Goal: Task Accomplishment & Management: Use online tool/utility

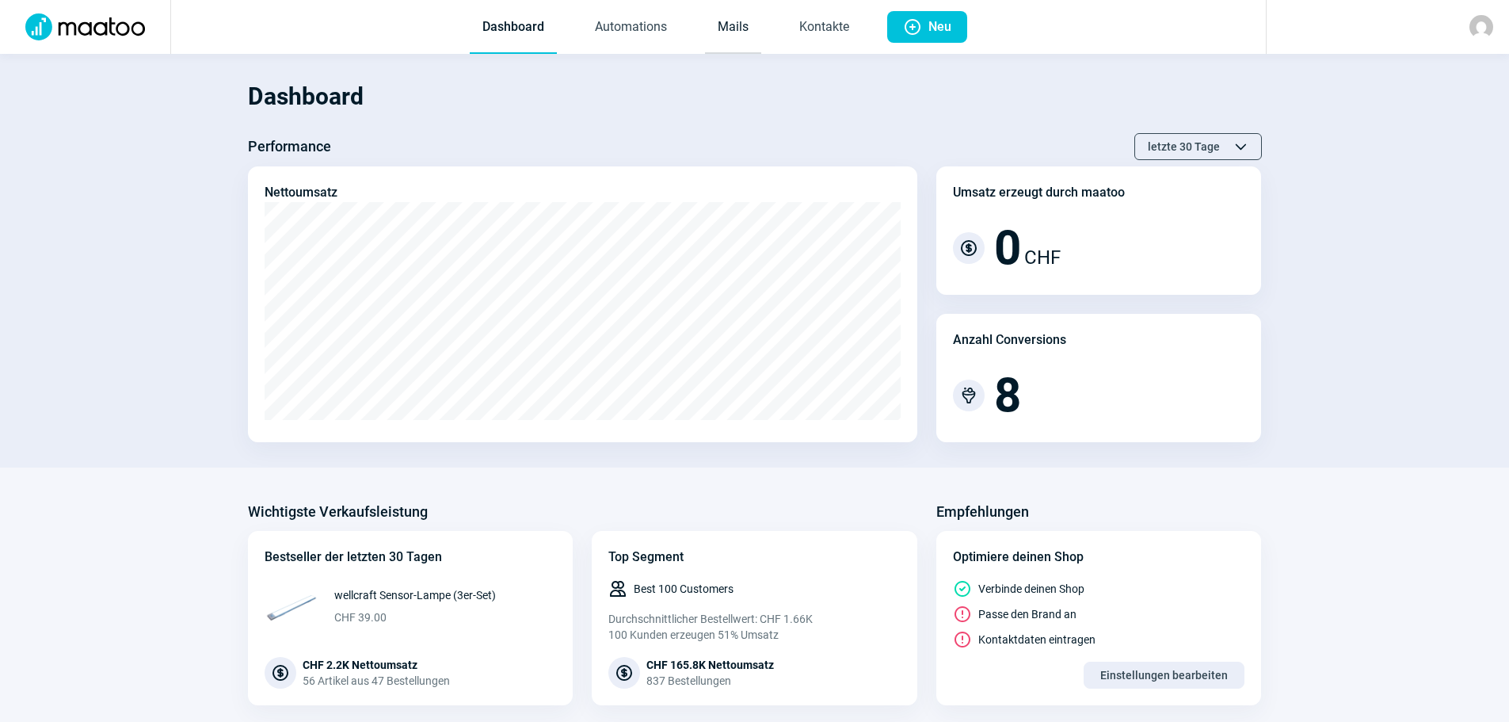
click at [741, 32] on link "Mails" at bounding box center [733, 28] width 56 height 52
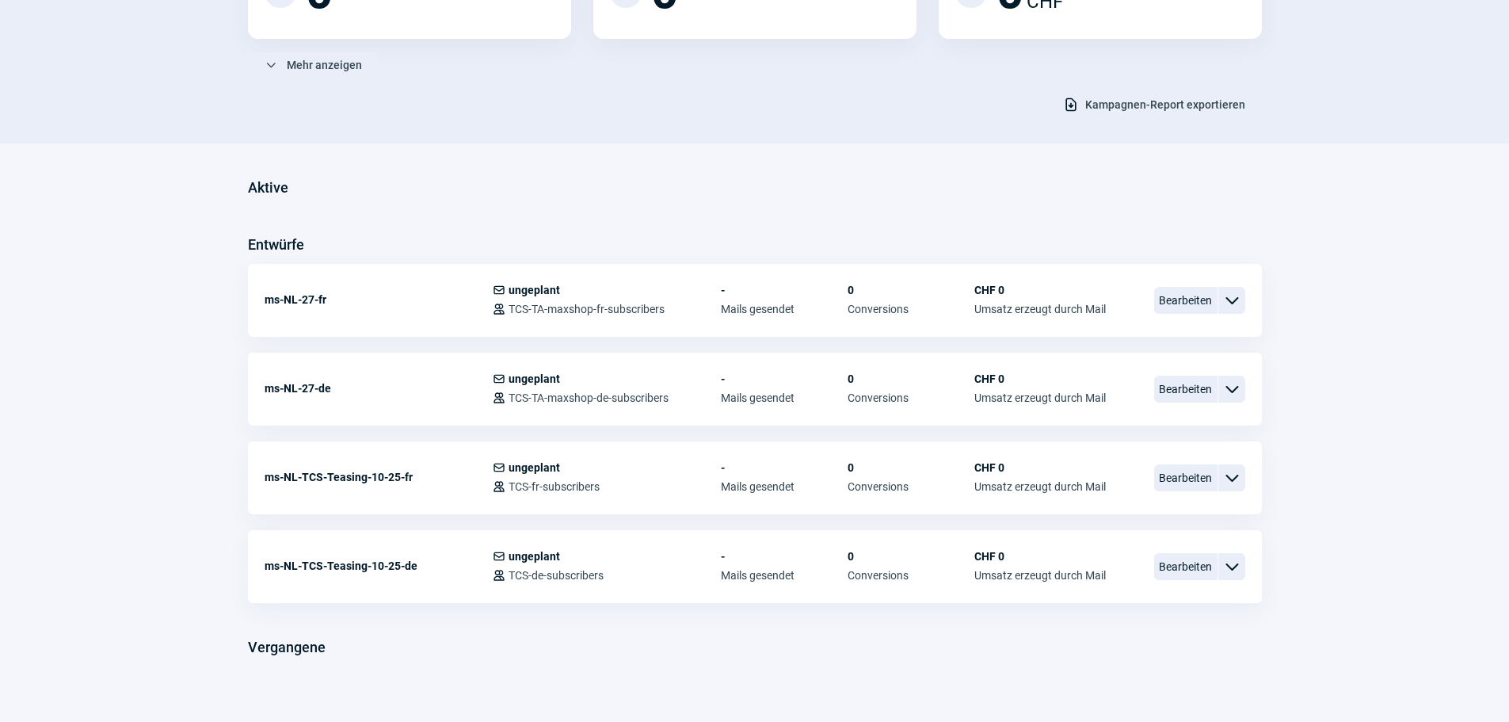
scroll to position [279, 0]
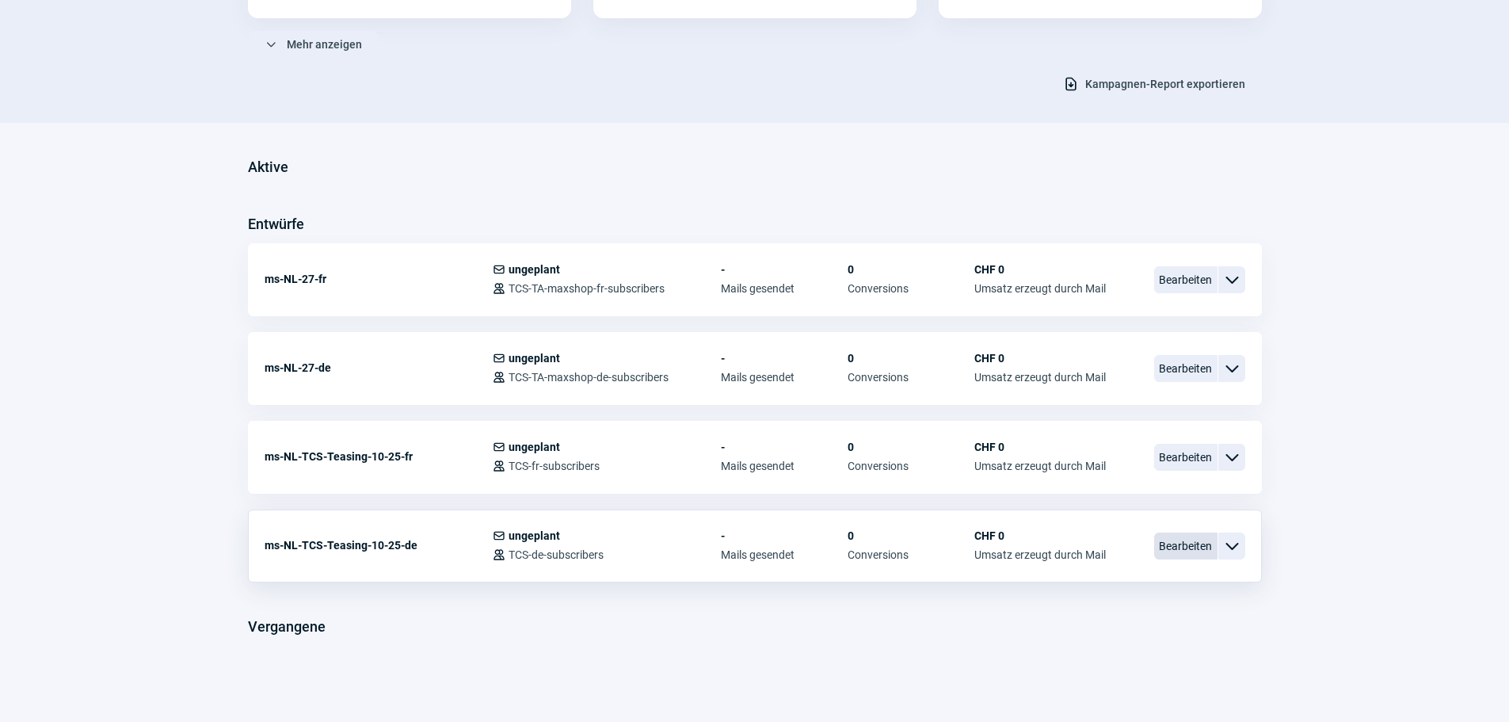
click at [1192, 544] on span "Bearbeiten" at bounding box center [1185, 545] width 63 height 27
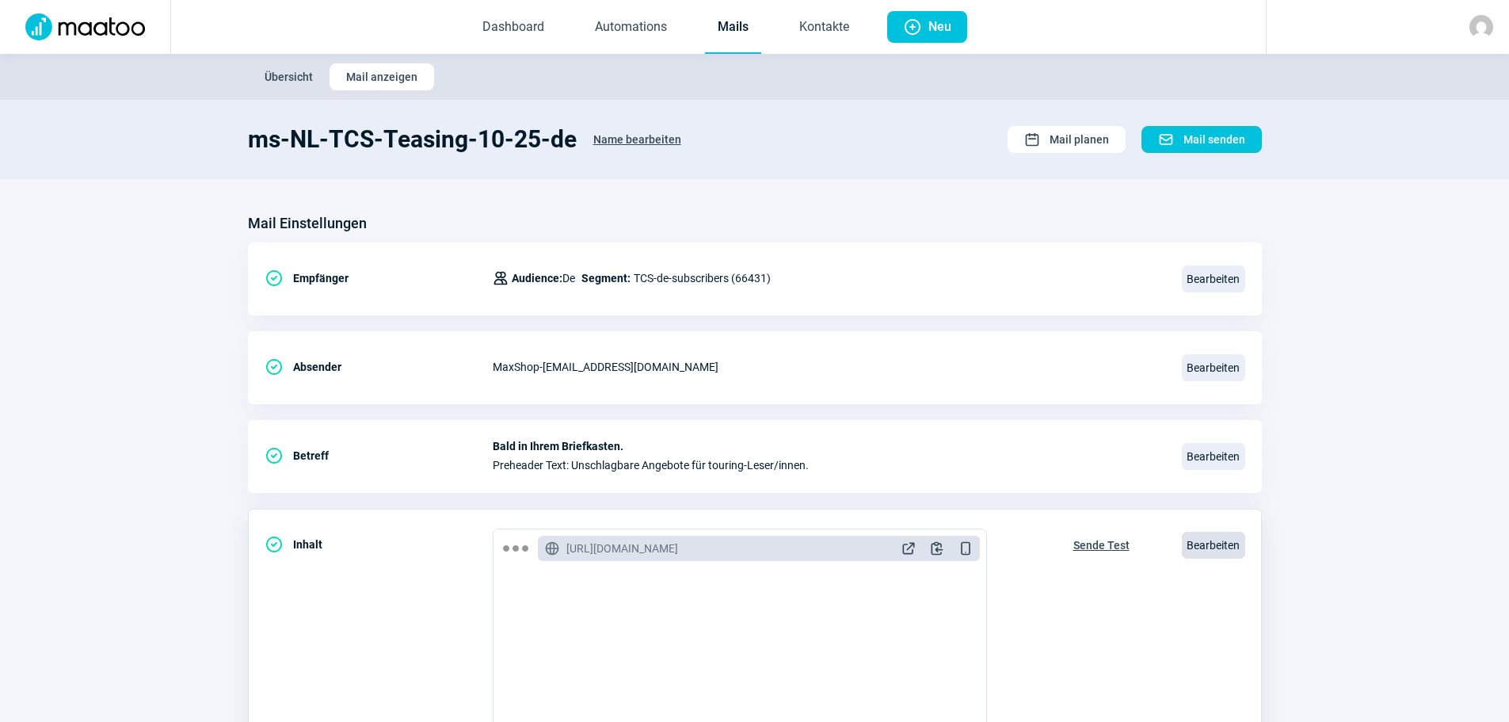
click at [1214, 541] on span "Bearbeiten" at bounding box center [1213, 545] width 63 height 27
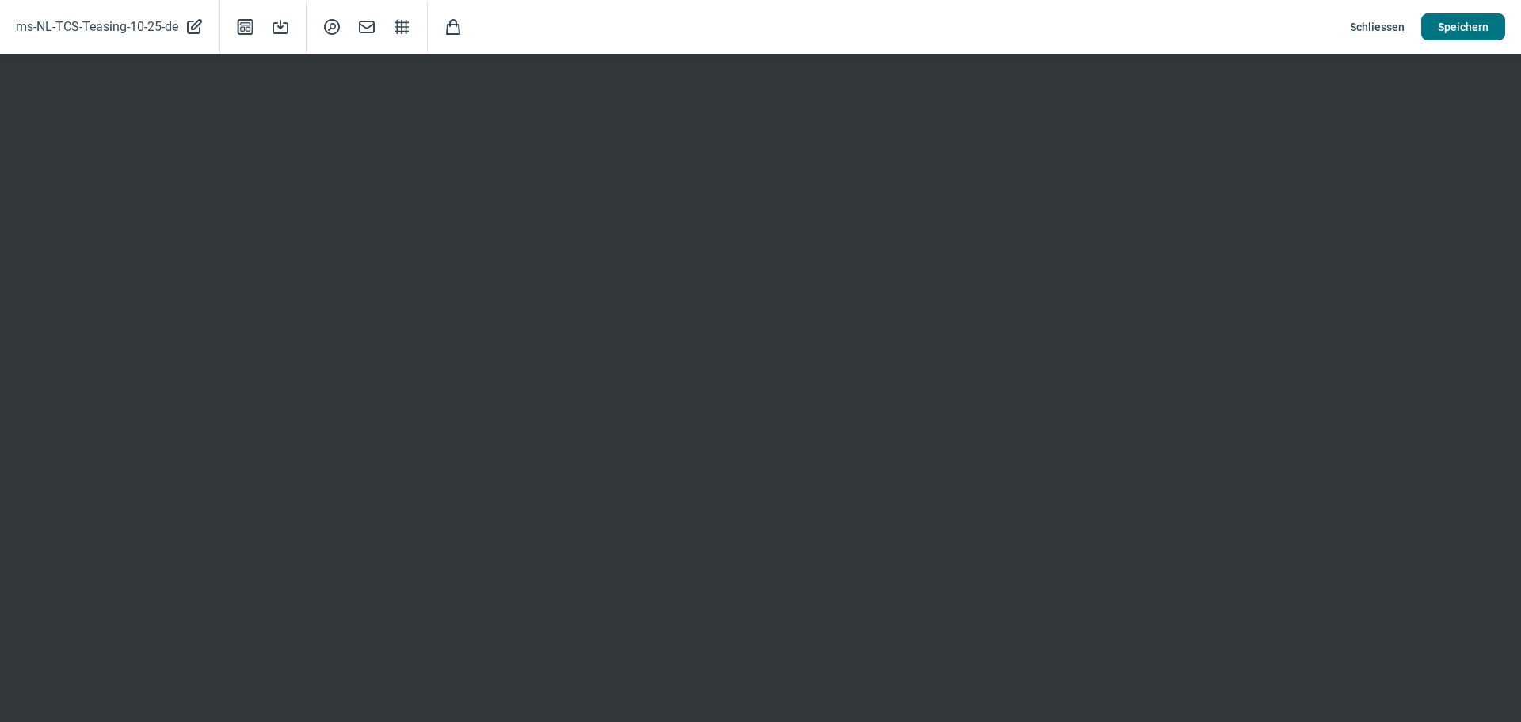
click at [1472, 22] on span "Speichern" at bounding box center [1463, 26] width 51 height 25
click at [1486, 19] on span "Speichern" at bounding box center [1463, 26] width 51 height 25
click at [366, 26] on span "Mail icon" at bounding box center [366, 26] width 19 height 19
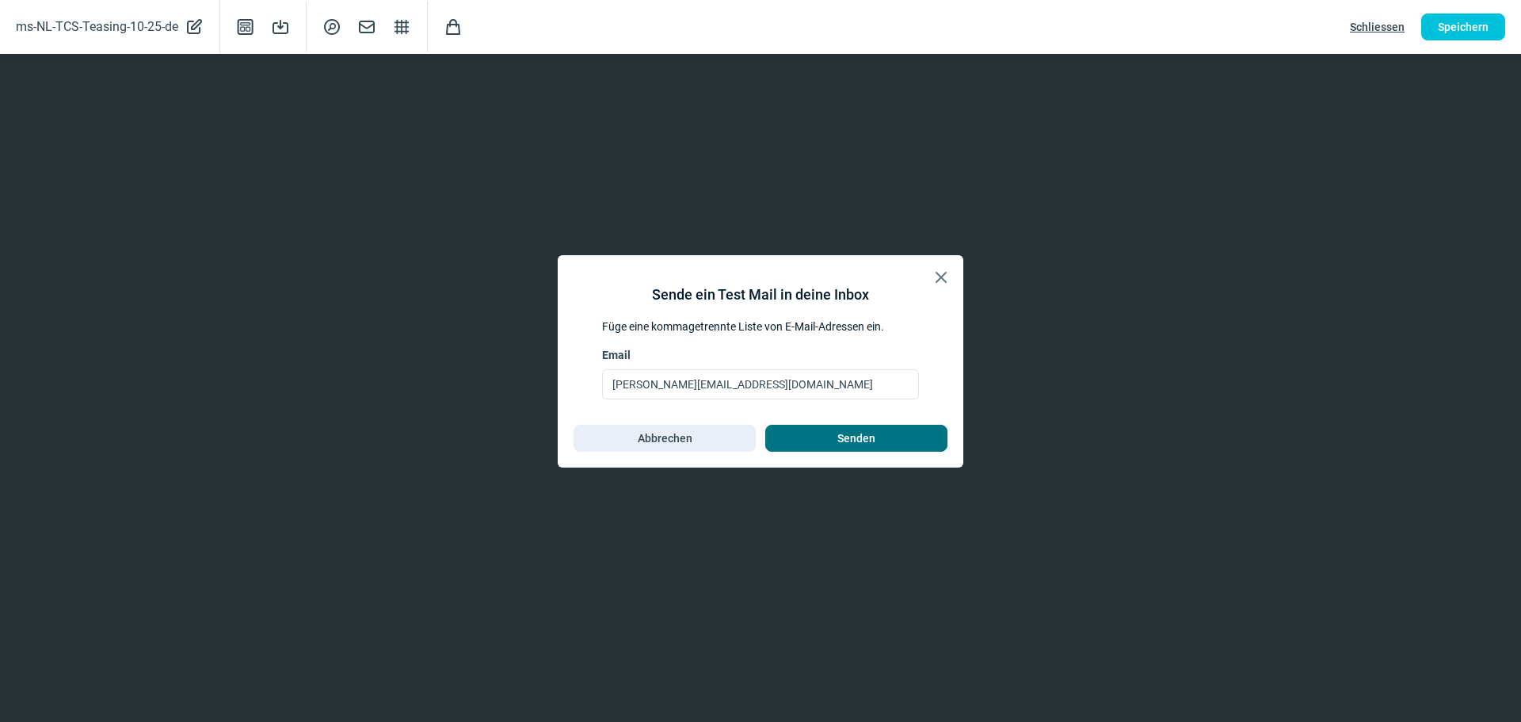
click at [847, 438] on span "Senden" at bounding box center [856, 437] width 38 height 25
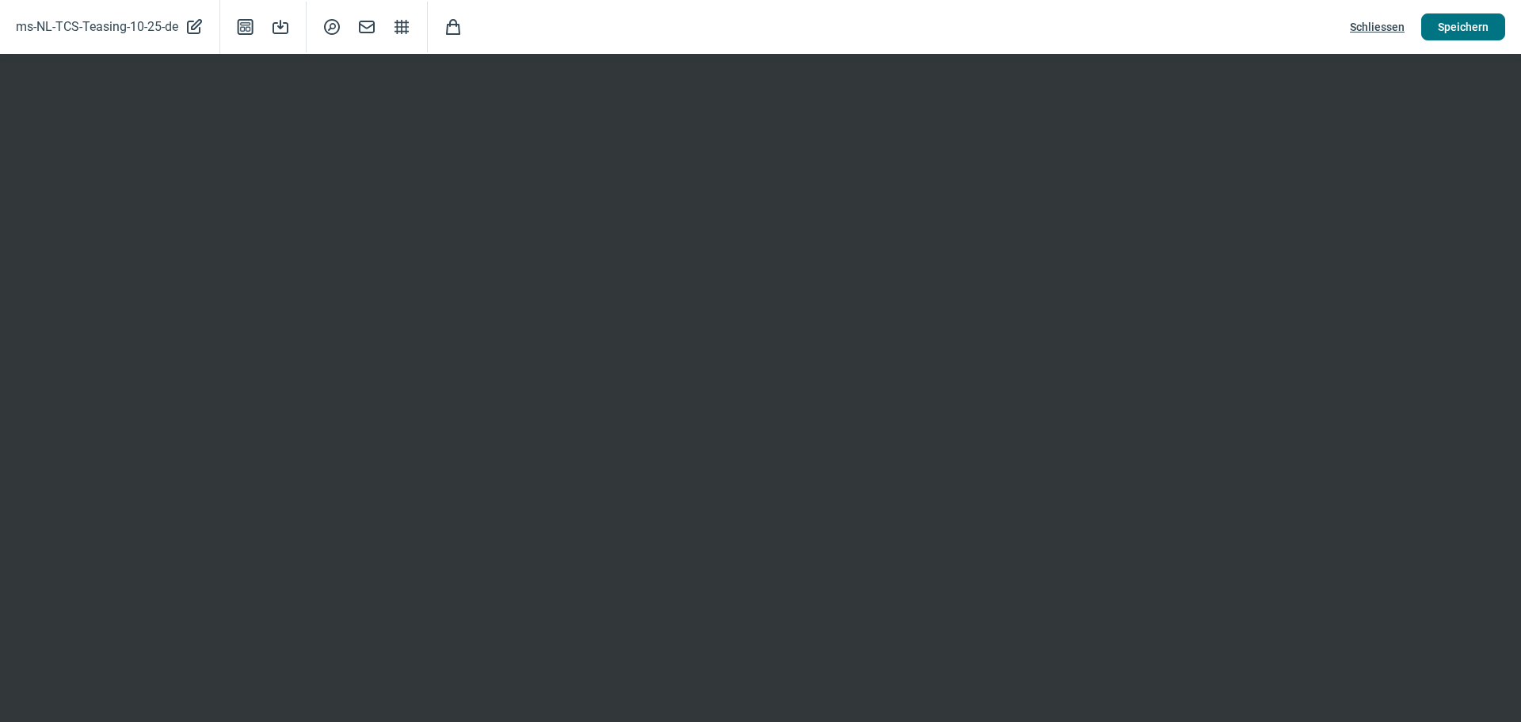
click at [1474, 33] on span "Speichern" at bounding box center [1463, 26] width 51 height 25
click at [1375, 25] on span "Schliessen" at bounding box center [1377, 26] width 55 height 25
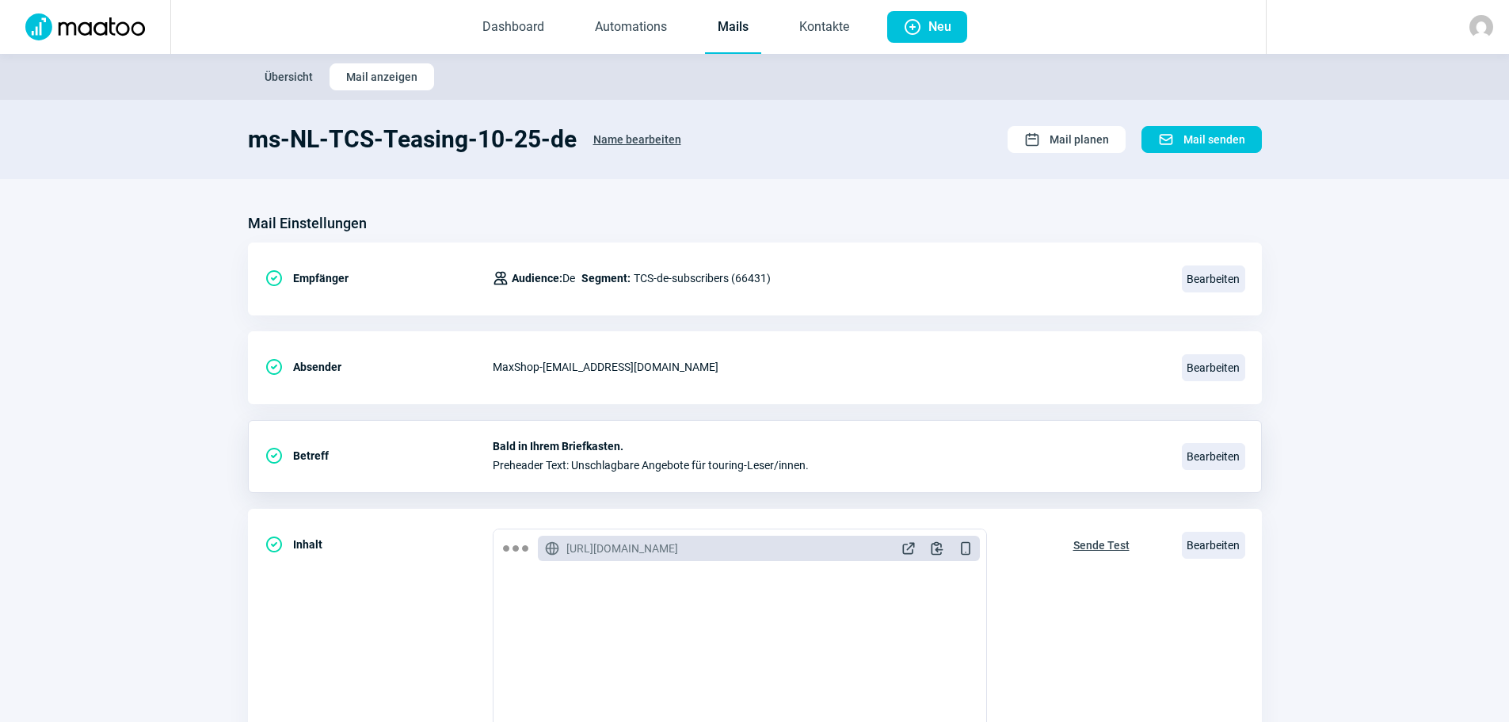
click at [586, 448] on span "Bald in Ihrem Briefkasten." at bounding box center [828, 446] width 670 height 13
drag, startPoint x: 624, startPoint y: 446, endPoint x: 606, endPoint y: 445, distance: 18.2
click at [606, 445] on span "Bald in Ihrem Briefkasten." at bounding box center [828, 446] width 670 height 13
click at [1211, 453] on span "Bearbeiten" at bounding box center [1213, 456] width 63 height 27
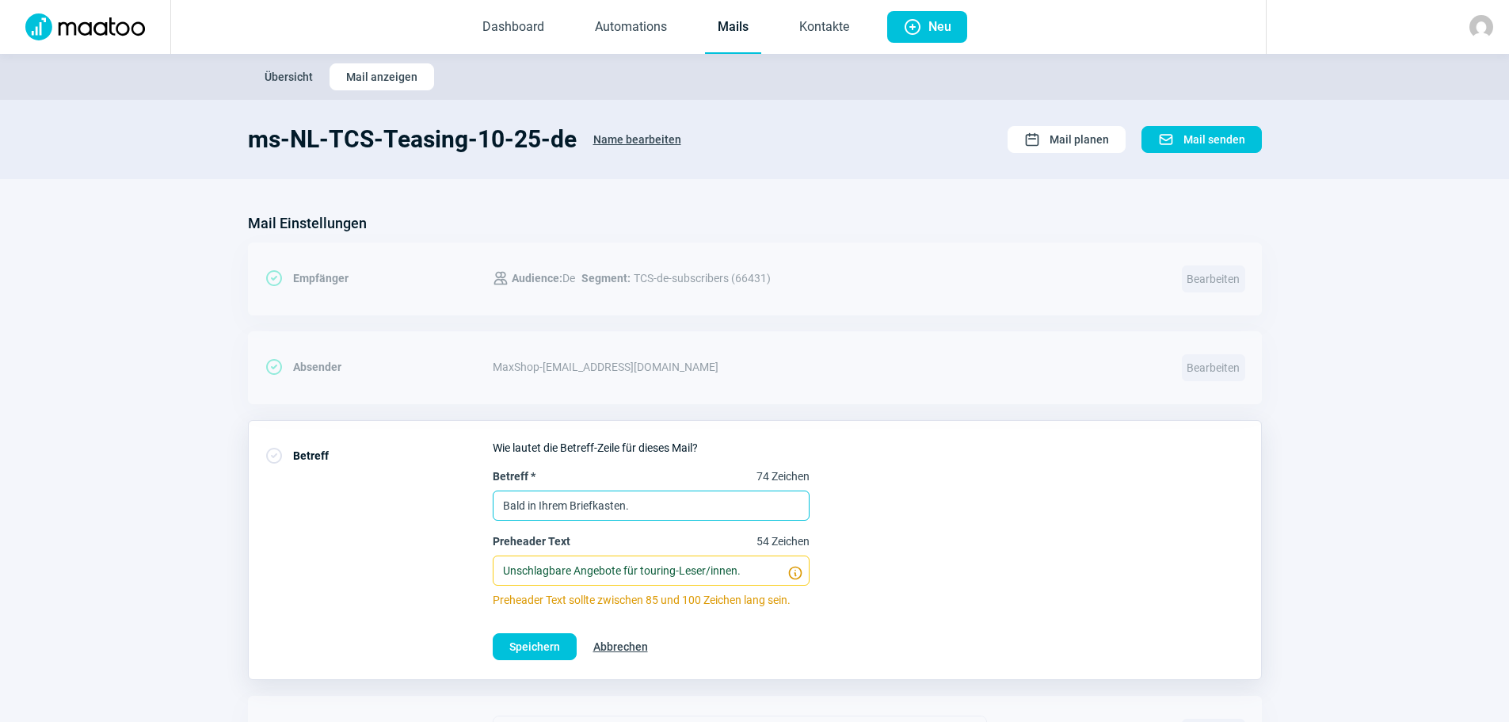
drag, startPoint x: 654, startPoint y: 503, endPoint x: 416, endPoint y: 498, distance: 237.7
click at [416, 498] on div "CheckCircle icon Betreff Wie lautet die Betreff-Zeile für dieses Mail? Betreff …" at bounding box center [755, 550] width 1014 height 260
paste input "Wir haben uns neu aufgestellt – noch bessere Angebote für Sie"
type input "Wir haben uns neu aufgestellt – noch bessere Angebote für Sie"
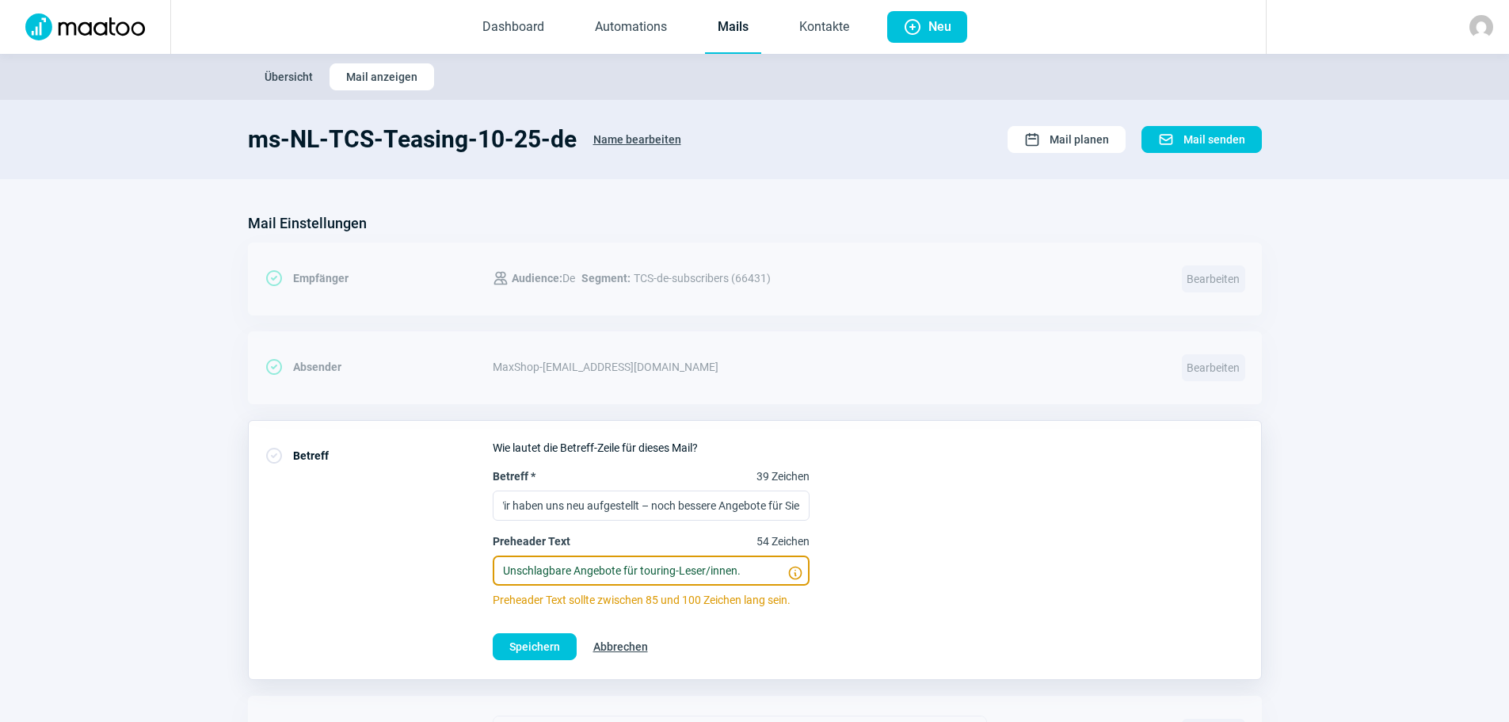
scroll to position [0, 0]
drag, startPoint x: 760, startPoint y: 571, endPoint x: 508, endPoint y: 571, distance: 252.0
click at [508, 571] on input "Unschlagbare Angebote für touring-Leser/innen." at bounding box center [651, 570] width 317 height 30
type input "U"
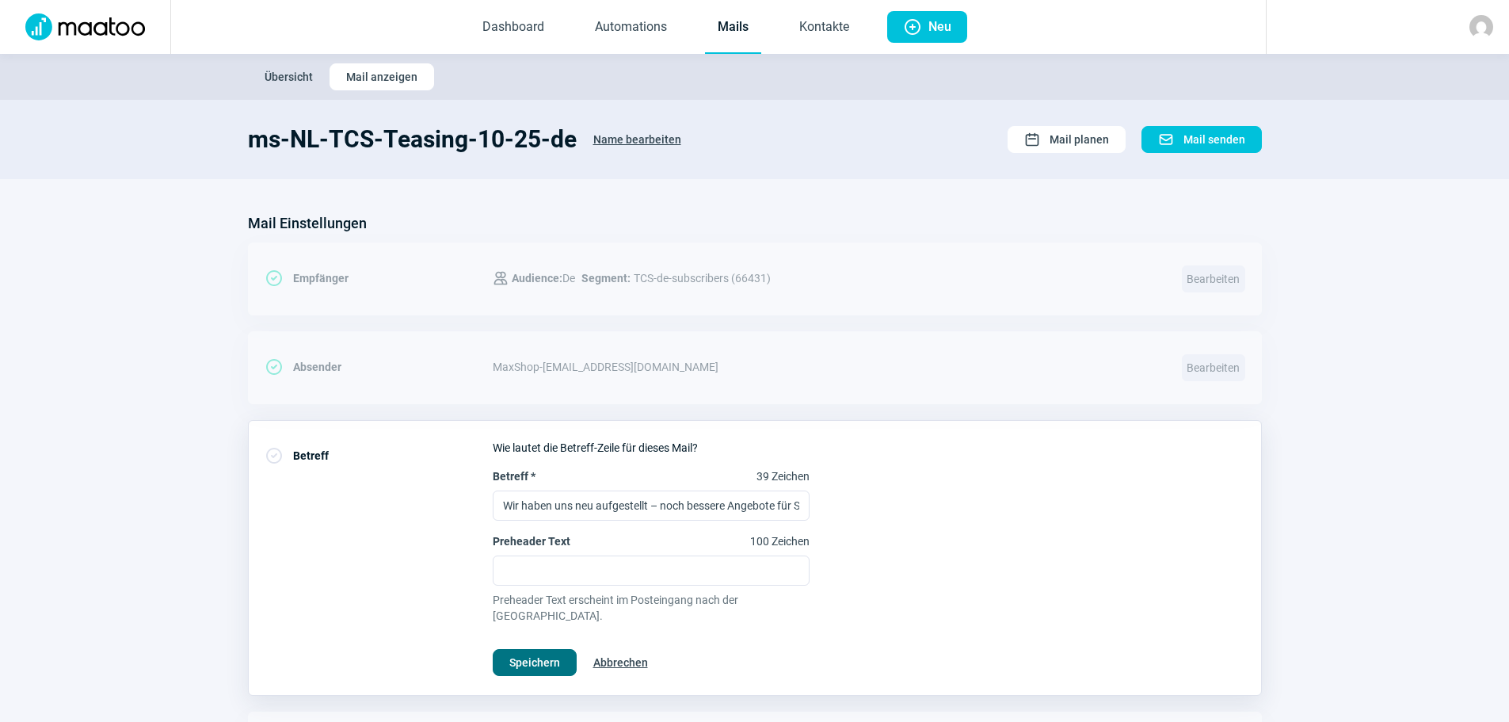
click at [544, 650] on span "Speichern" at bounding box center [534, 662] width 51 height 25
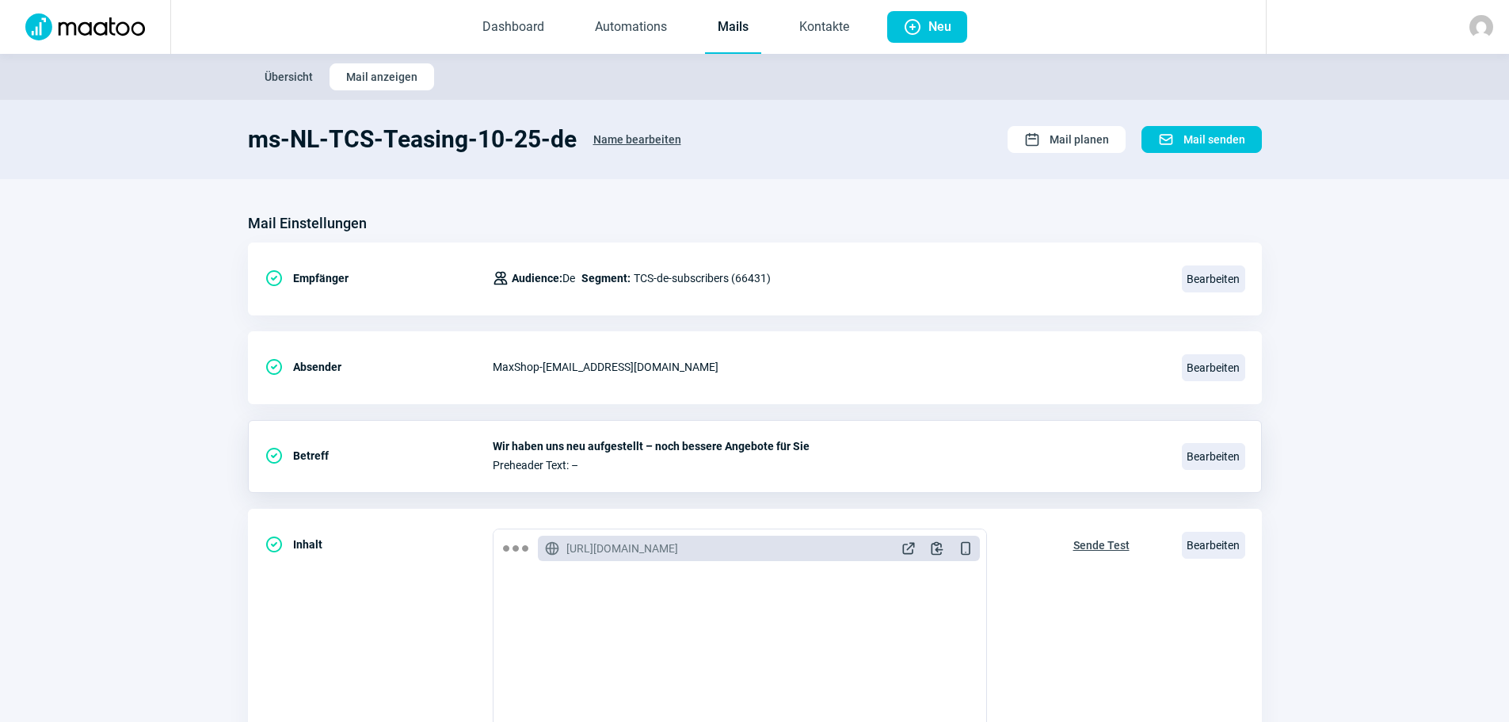
click at [304, 74] on span "Übersicht" at bounding box center [289, 76] width 48 height 25
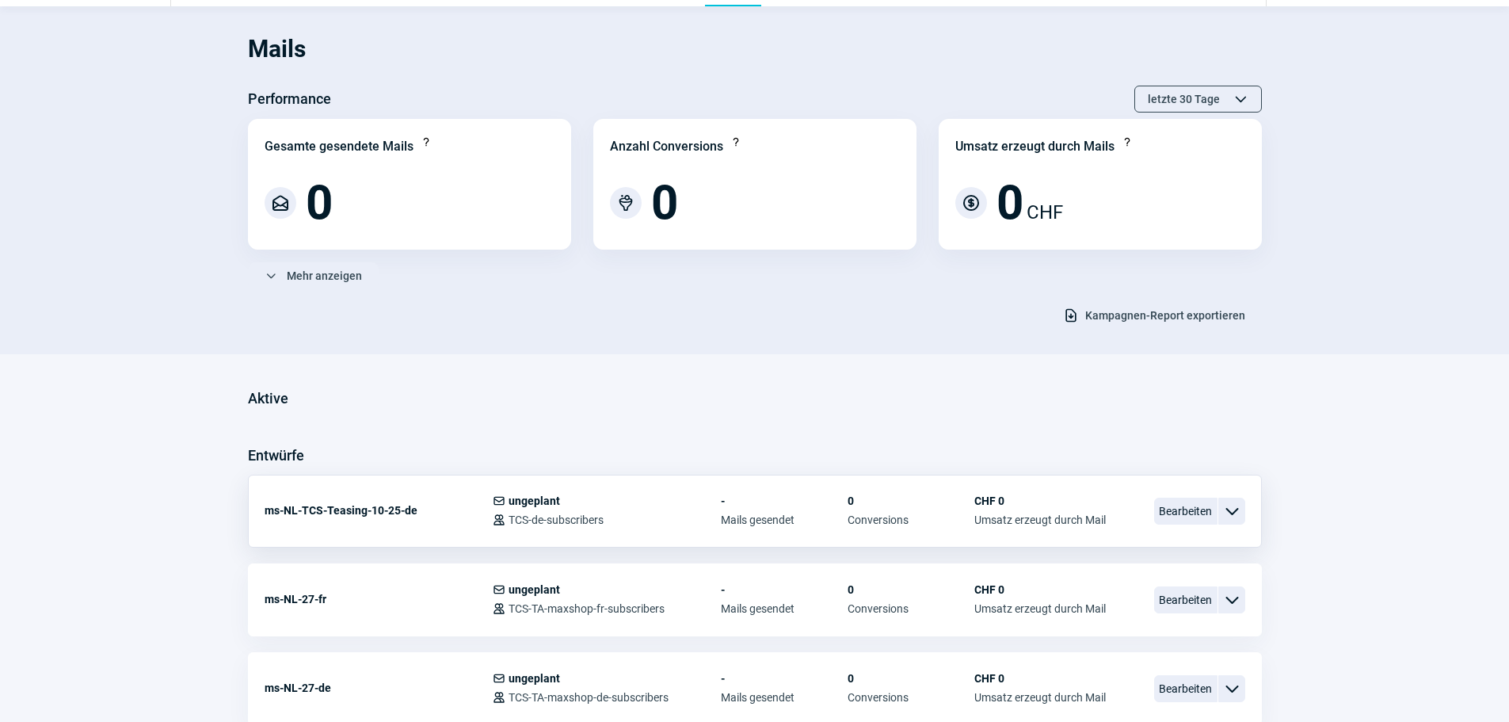
scroll to position [158, 0]
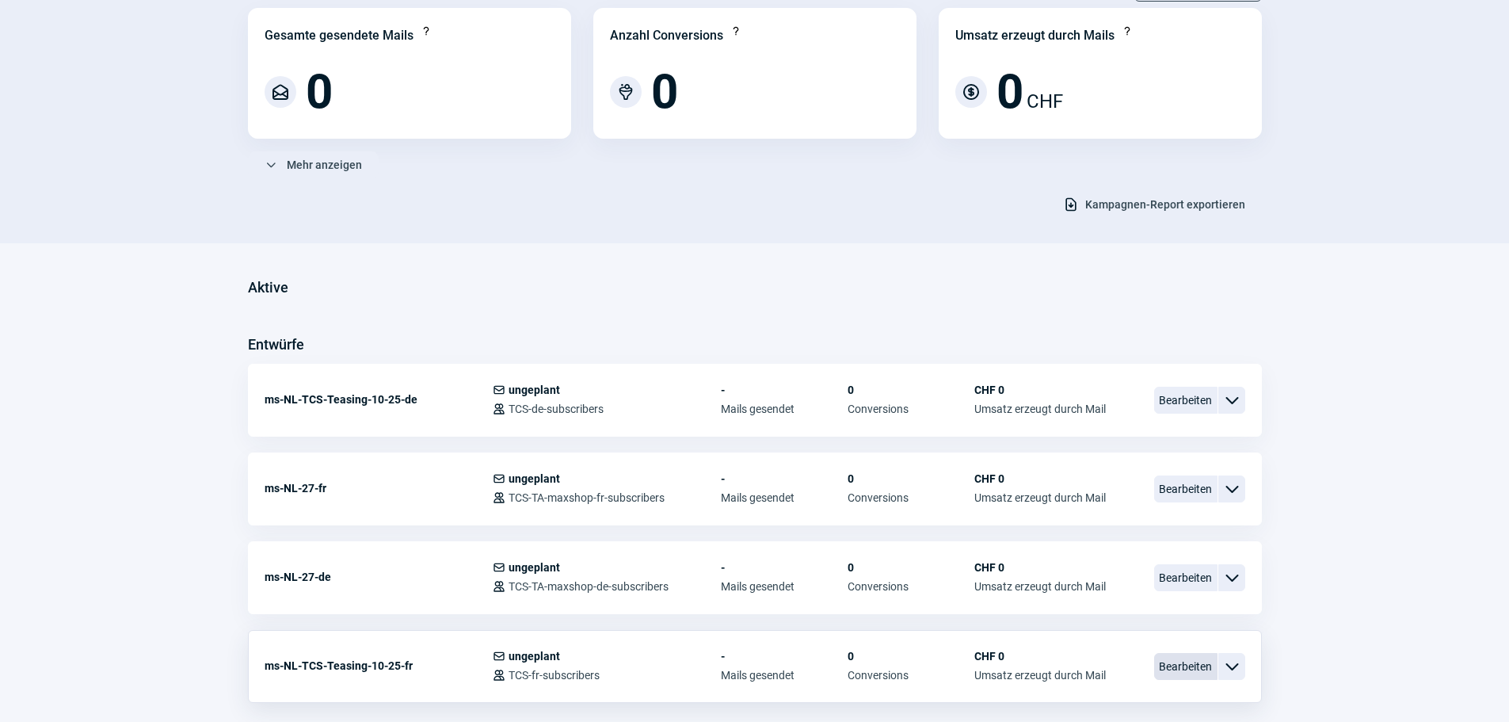
click at [1185, 670] on span "Bearbeiten" at bounding box center [1185, 666] width 63 height 27
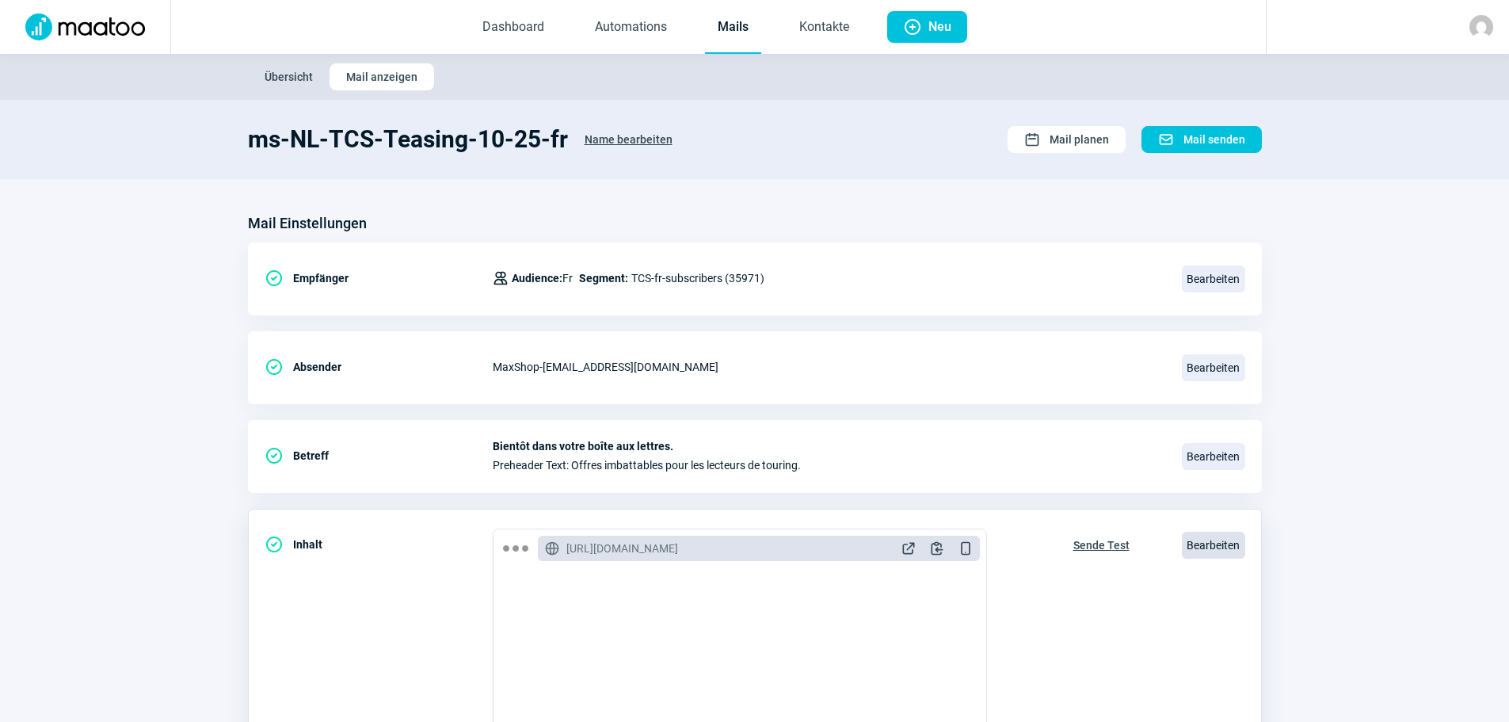
click at [1204, 551] on span "Bearbeiten" at bounding box center [1213, 545] width 63 height 27
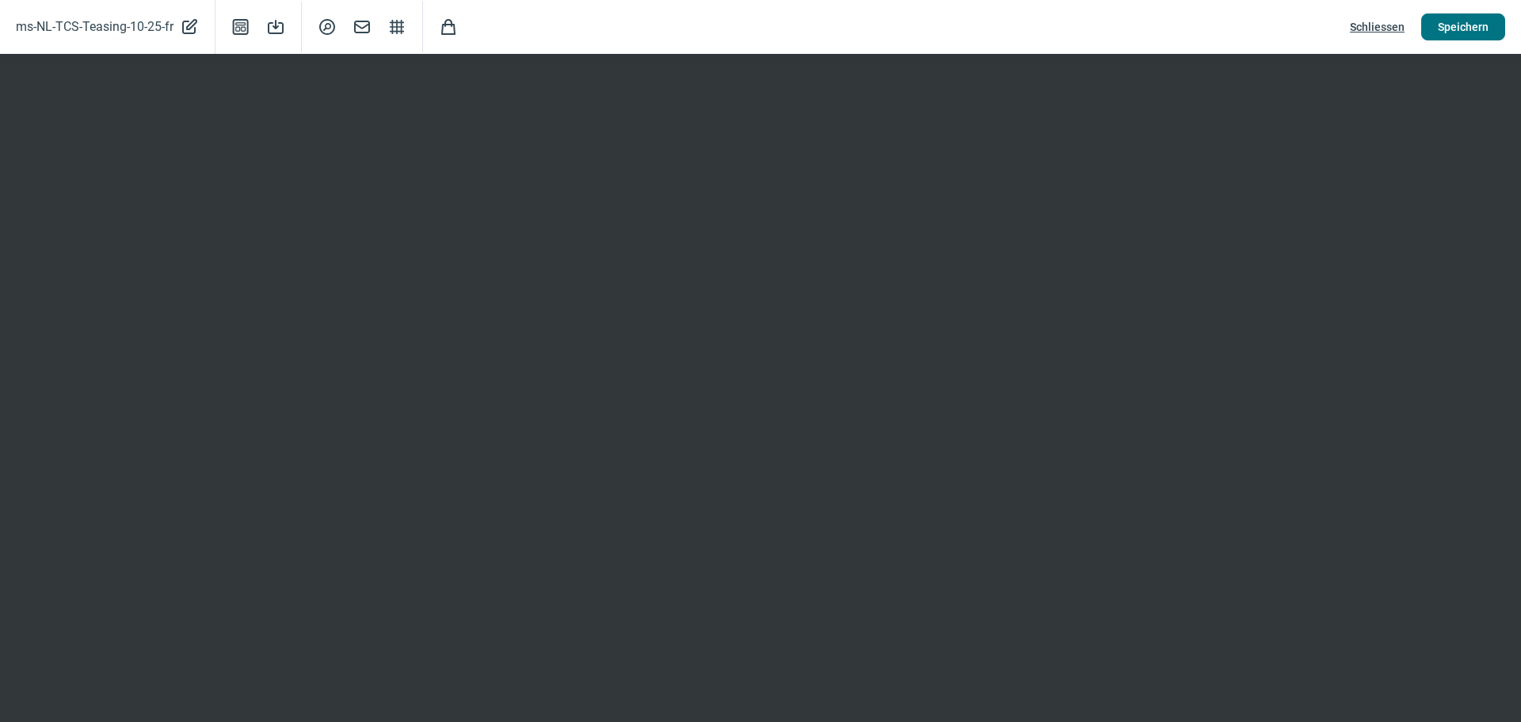
click at [1474, 30] on span "Speichern" at bounding box center [1463, 26] width 51 height 25
click at [362, 23] on span "Mail icon" at bounding box center [362, 26] width 19 height 19
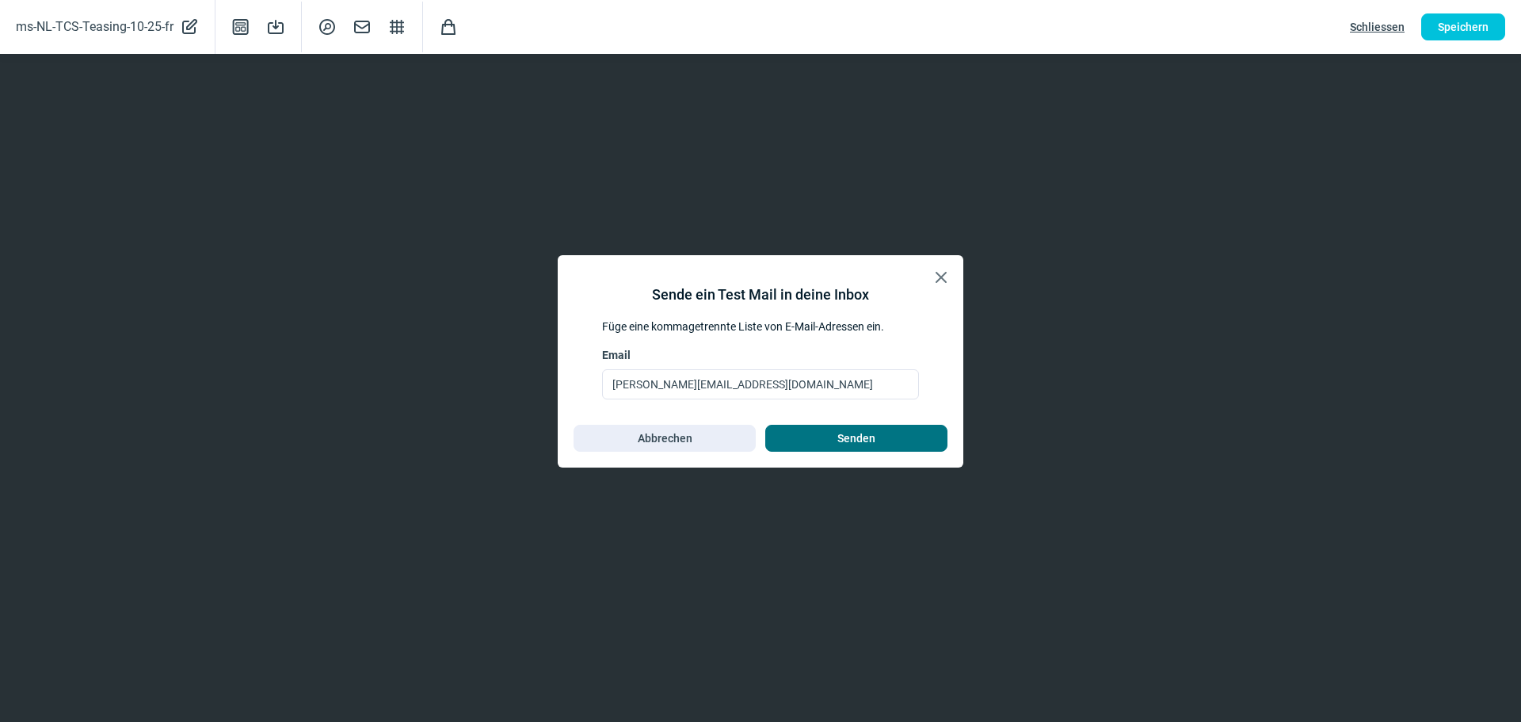
click at [854, 441] on span "Senden" at bounding box center [856, 437] width 38 height 25
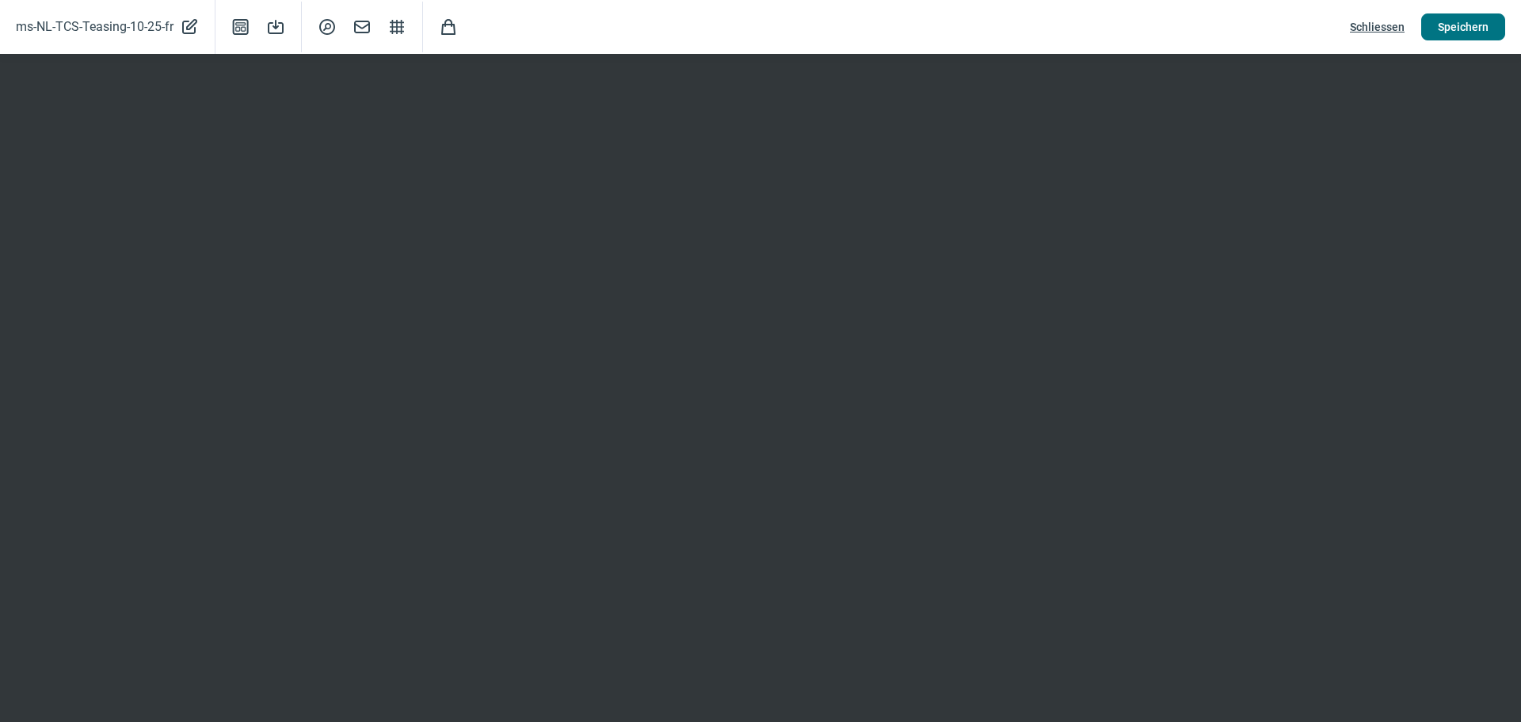
click at [1466, 23] on span "Speichern" at bounding box center [1463, 26] width 51 height 25
click at [1375, 21] on span "Schliessen" at bounding box center [1377, 26] width 55 height 25
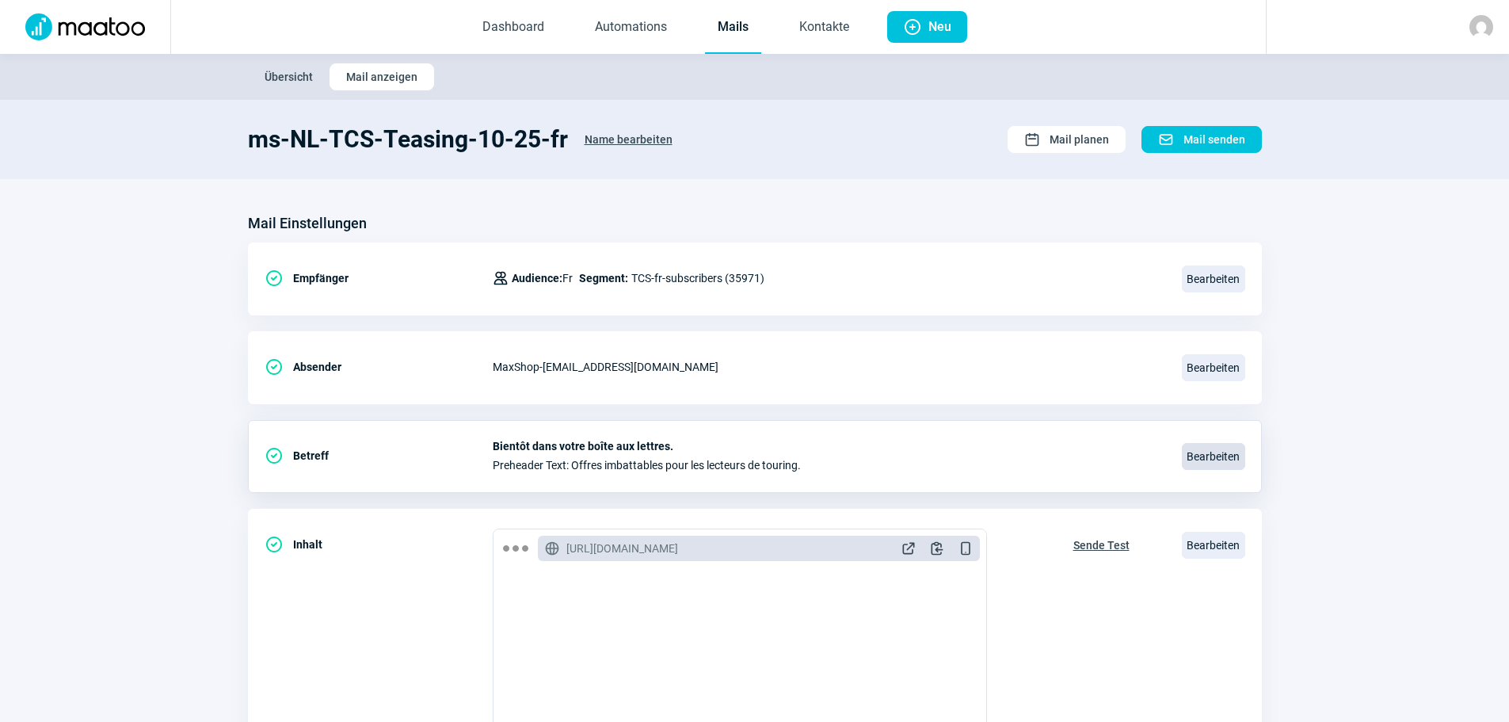
click at [1219, 453] on span "Bearbeiten" at bounding box center [1213, 456] width 63 height 27
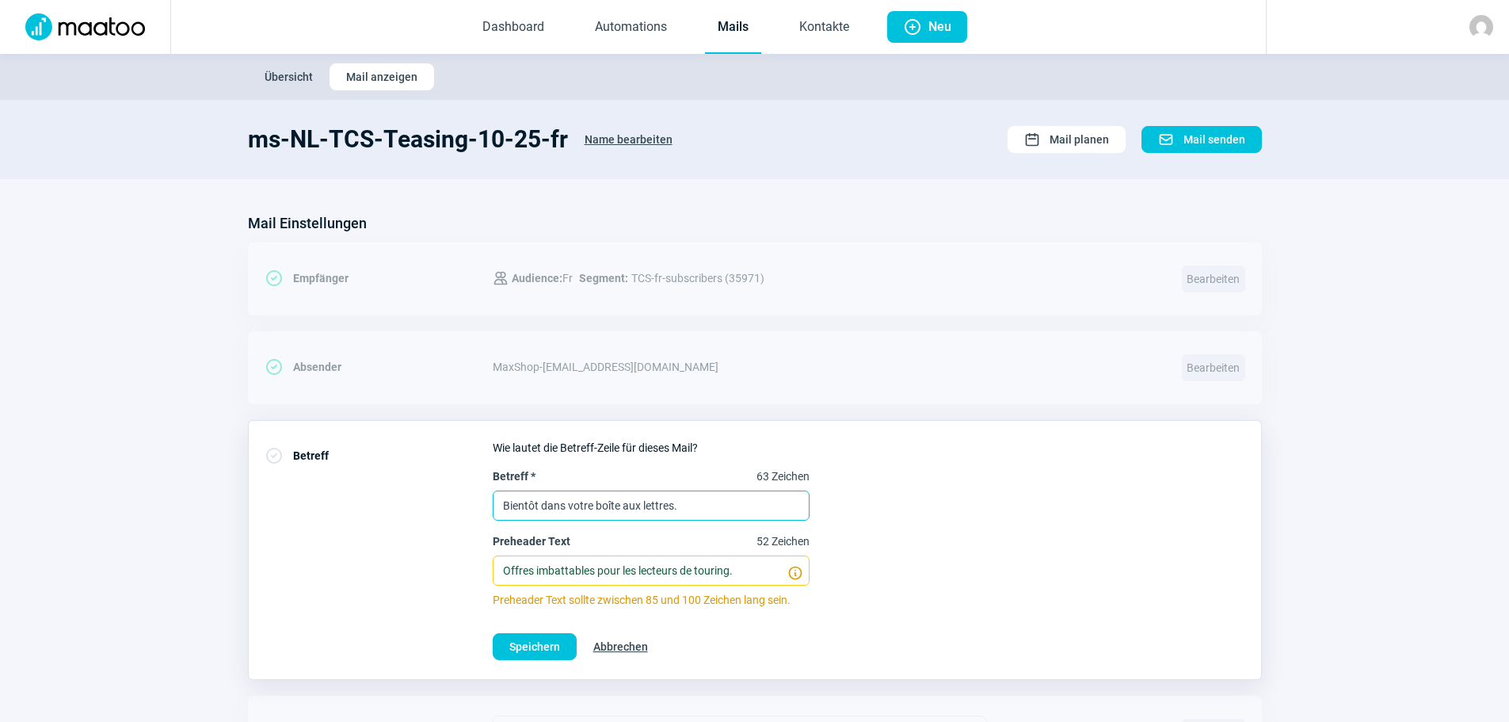
click at [715, 494] on input "Bientôt dans votre boîte aux lettres." at bounding box center [651, 505] width 317 height 30
paste input "Nous nous sommes réorganisés – pour vous proposer des offres encore meilleures"
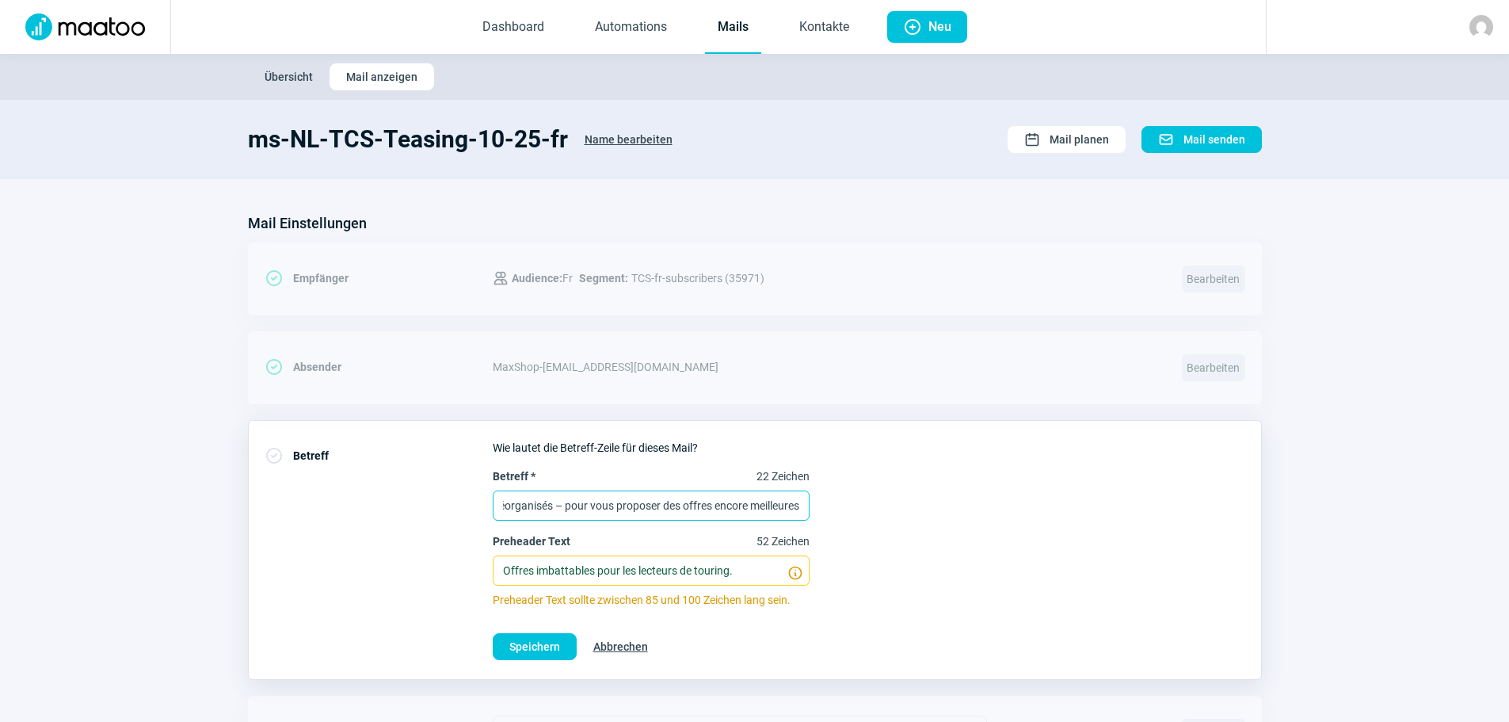
type input "Nous nous sommes réorganisés – pour vous proposer des offres encore meilleures"
click at [738, 570] on input "Offres imbattables pour les lecteurs de touring." at bounding box center [651, 570] width 317 height 30
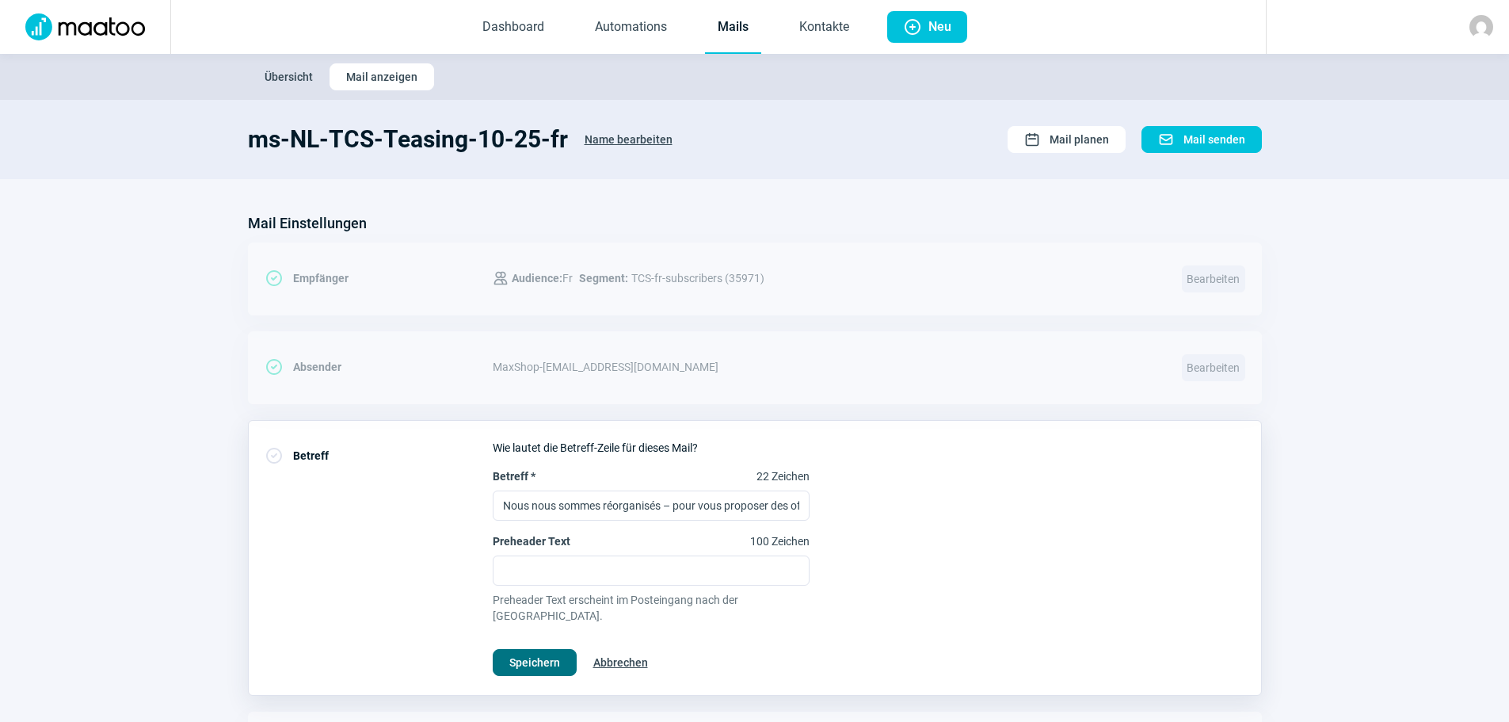
click at [545, 650] on span "Speichern" at bounding box center [534, 662] width 51 height 25
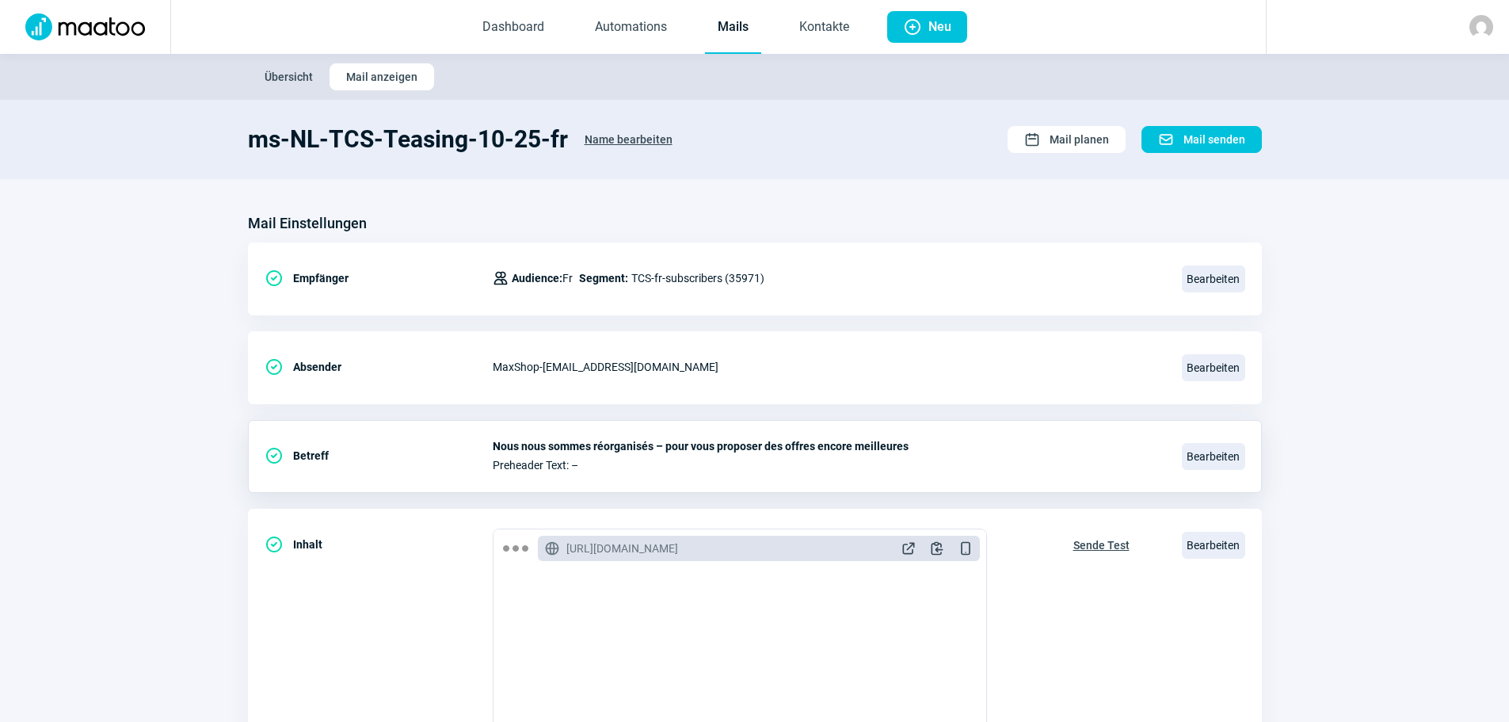
click at [294, 74] on span "Übersicht" at bounding box center [289, 76] width 48 height 25
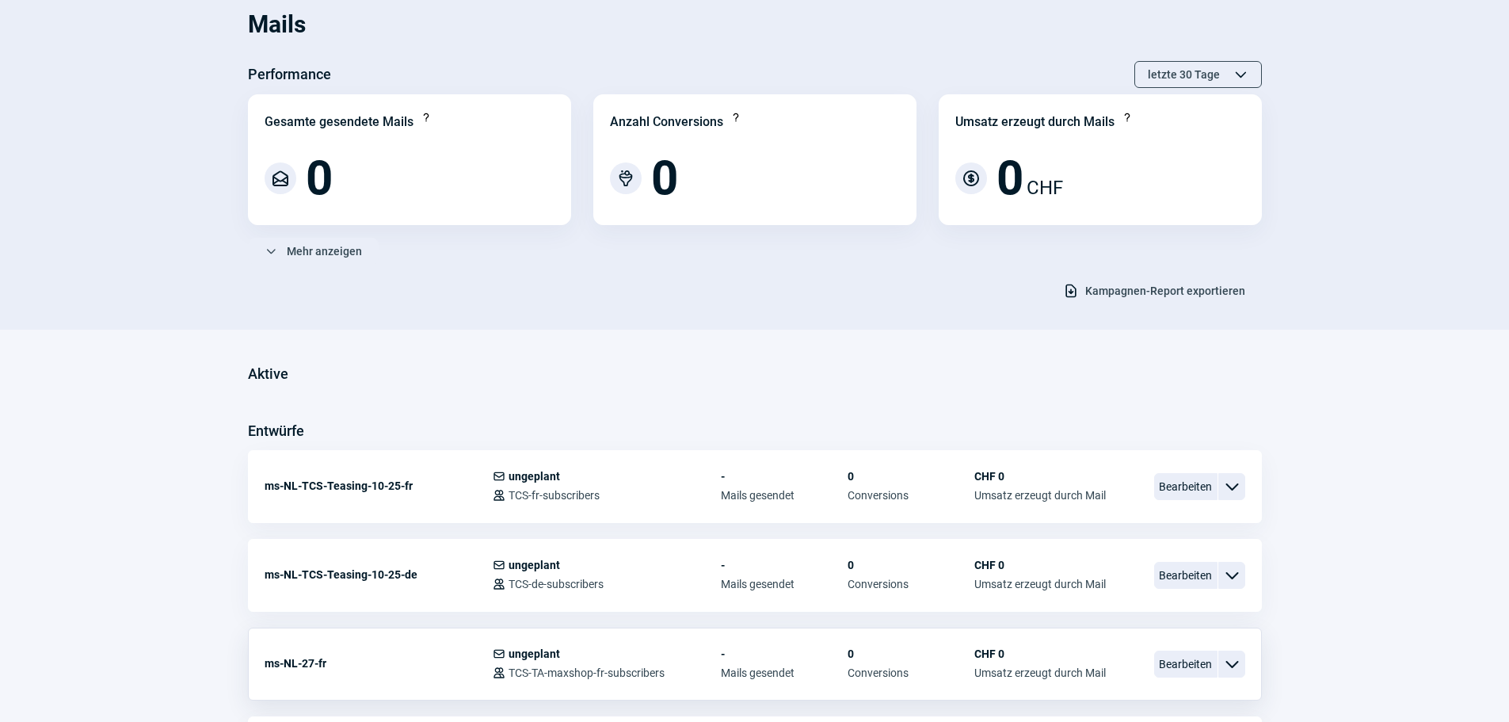
scroll to position [238, 0]
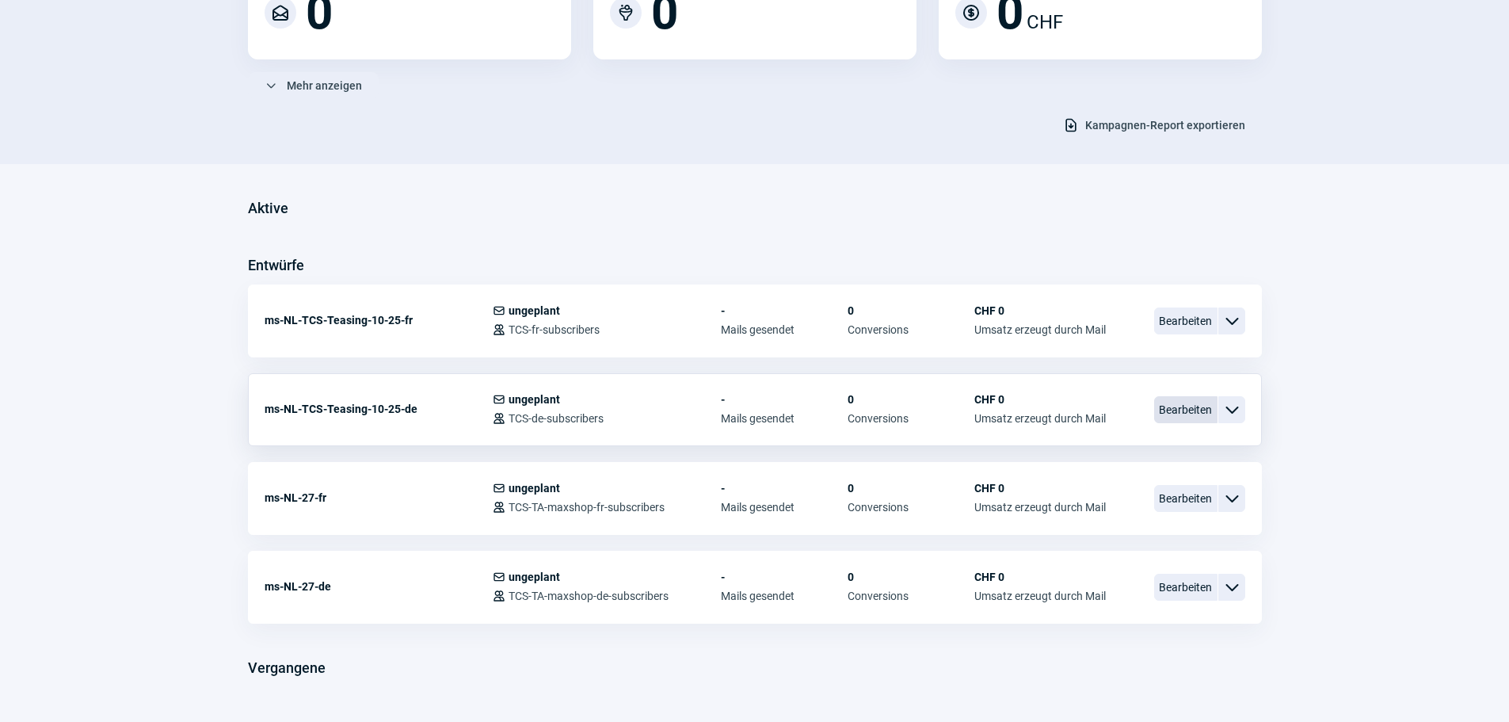
click at [1187, 408] on span "Bearbeiten" at bounding box center [1185, 409] width 63 height 27
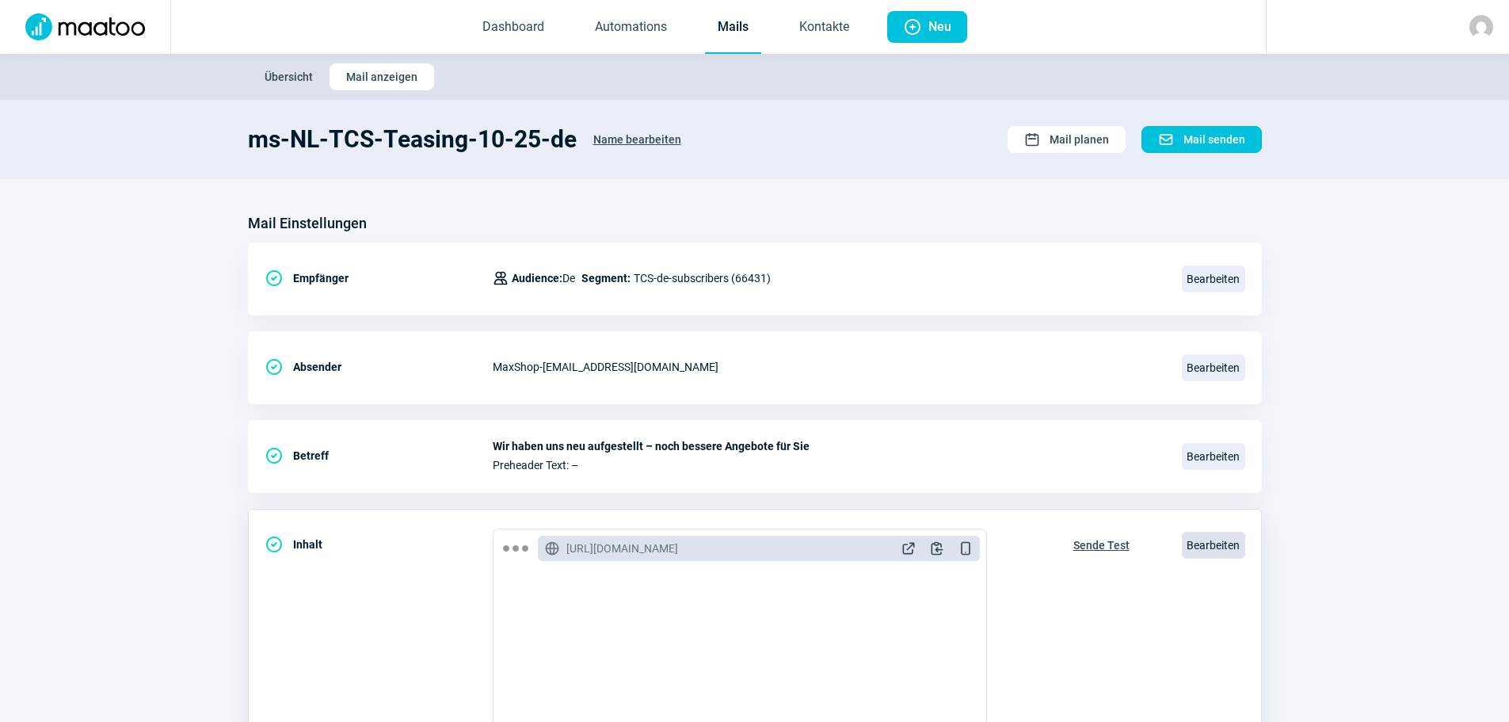
click at [1209, 547] on span "Bearbeiten" at bounding box center [1213, 545] width 63 height 27
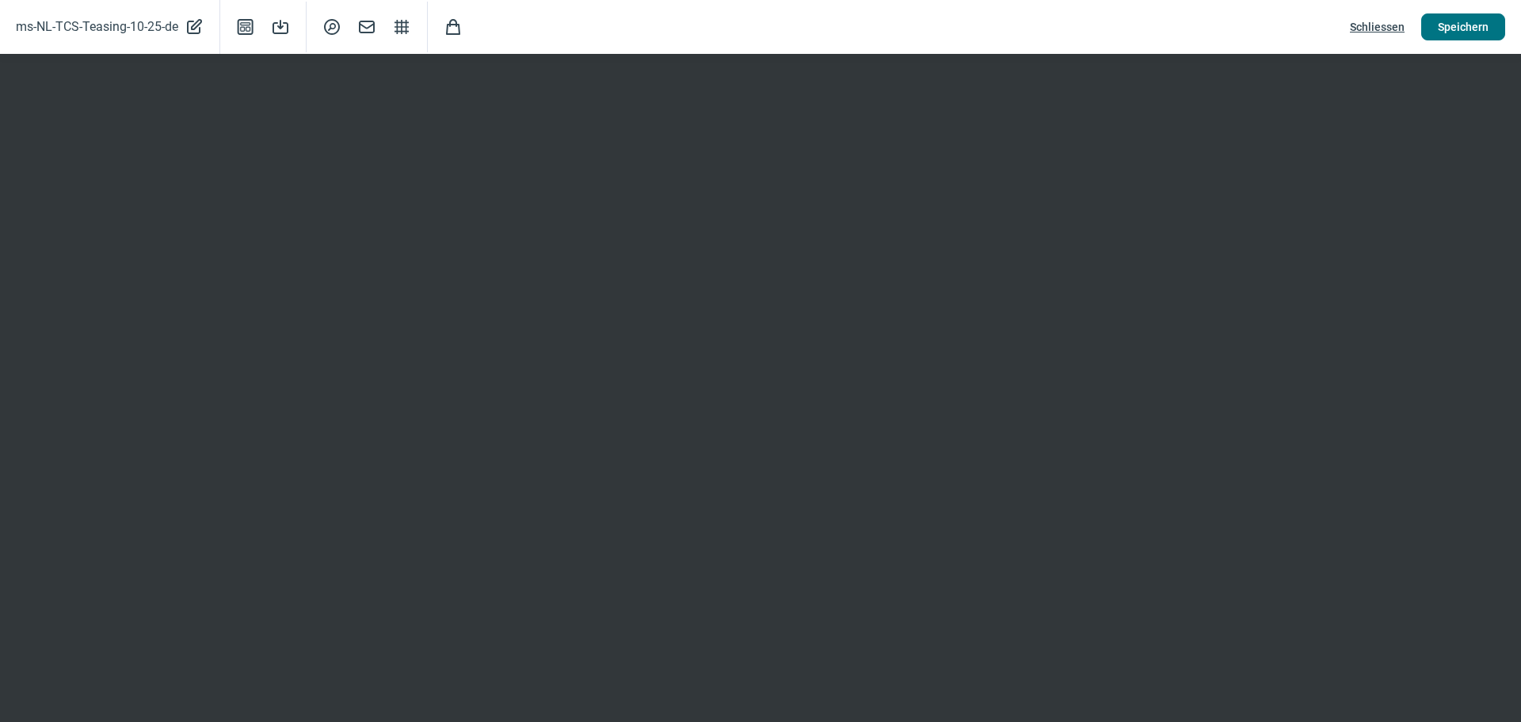
click at [1455, 18] on span "Speichern" at bounding box center [1463, 26] width 51 height 25
click at [370, 25] on span "Mail icon" at bounding box center [366, 26] width 19 height 19
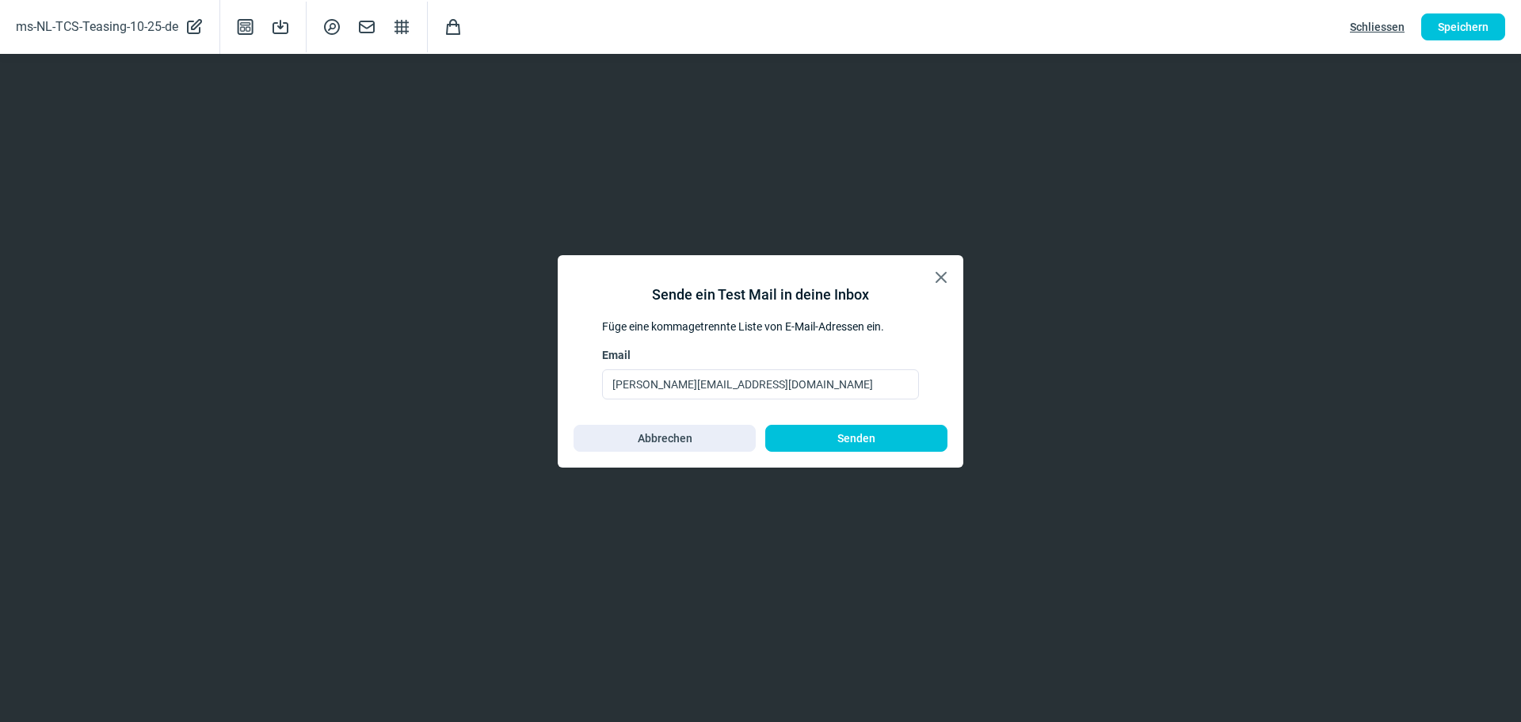
click at [911, 452] on div "X icon Sende ein Test Mail in deine Inbox Füge eine kommagetrennte Liste von E-…" at bounding box center [761, 361] width 406 height 212
click at [912, 436] on span "Senden" at bounding box center [856, 437] width 149 height 25
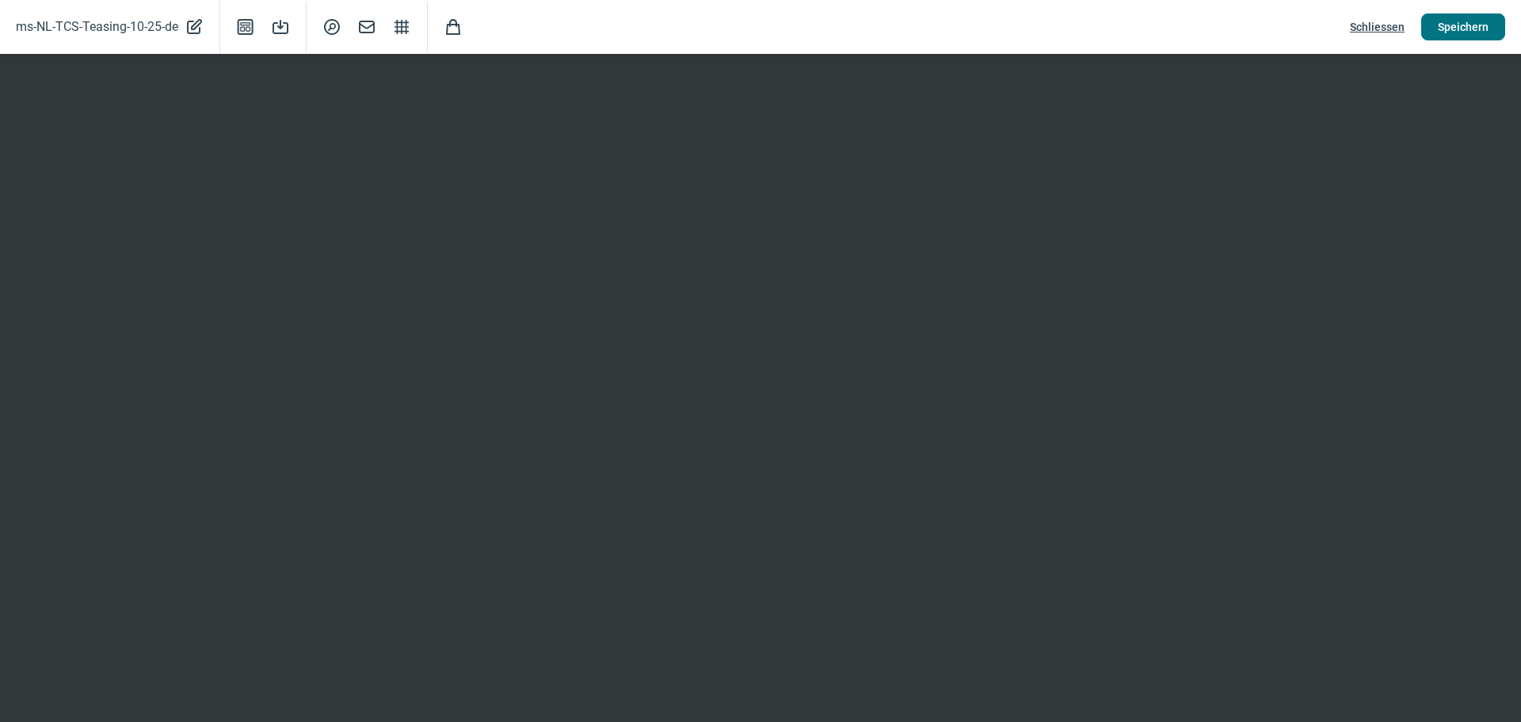
click at [1459, 25] on span "Speichern" at bounding box center [1463, 26] width 51 height 25
click at [1378, 27] on span "Schliessen" at bounding box center [1377, 26] width 55 height 25
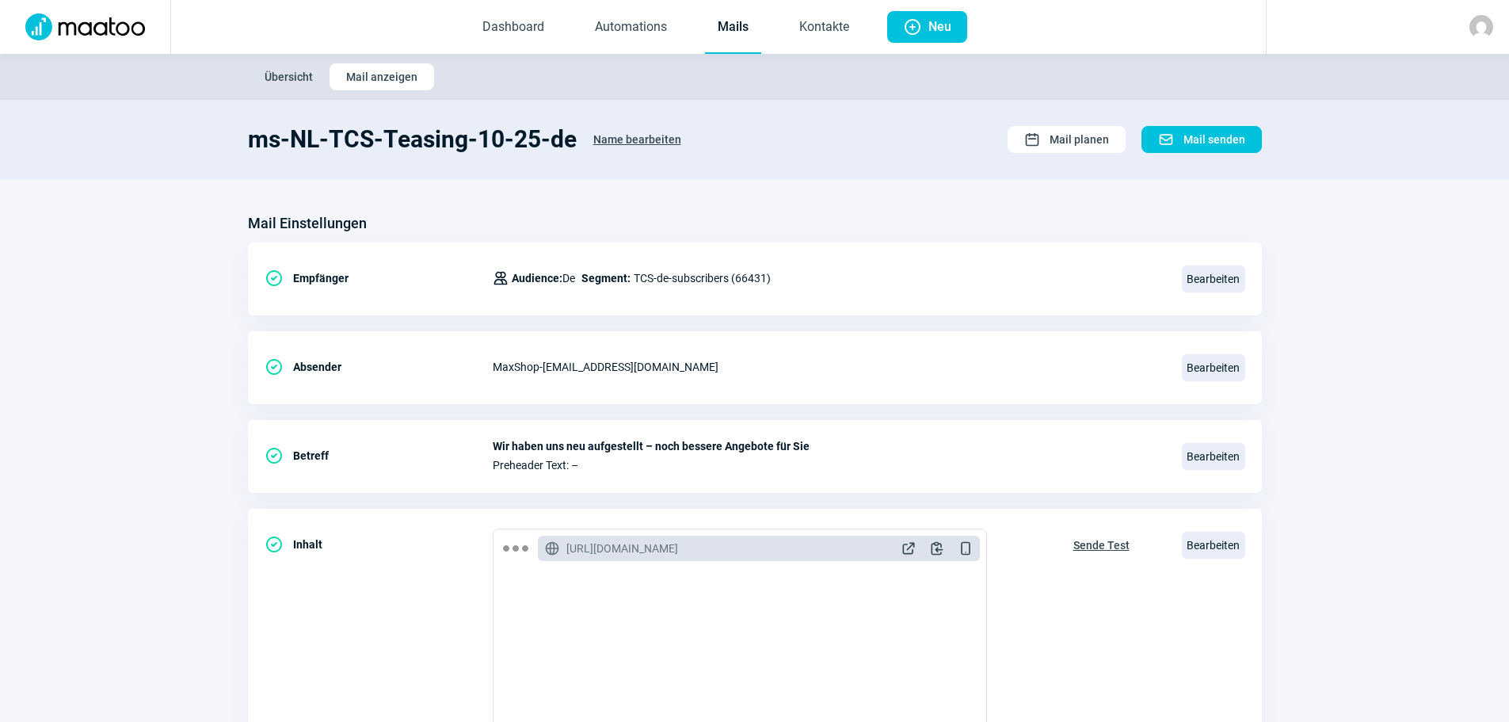
click at [290, 79] on span "Übersicht" at bounding box center [289, 76] width 48 height 25
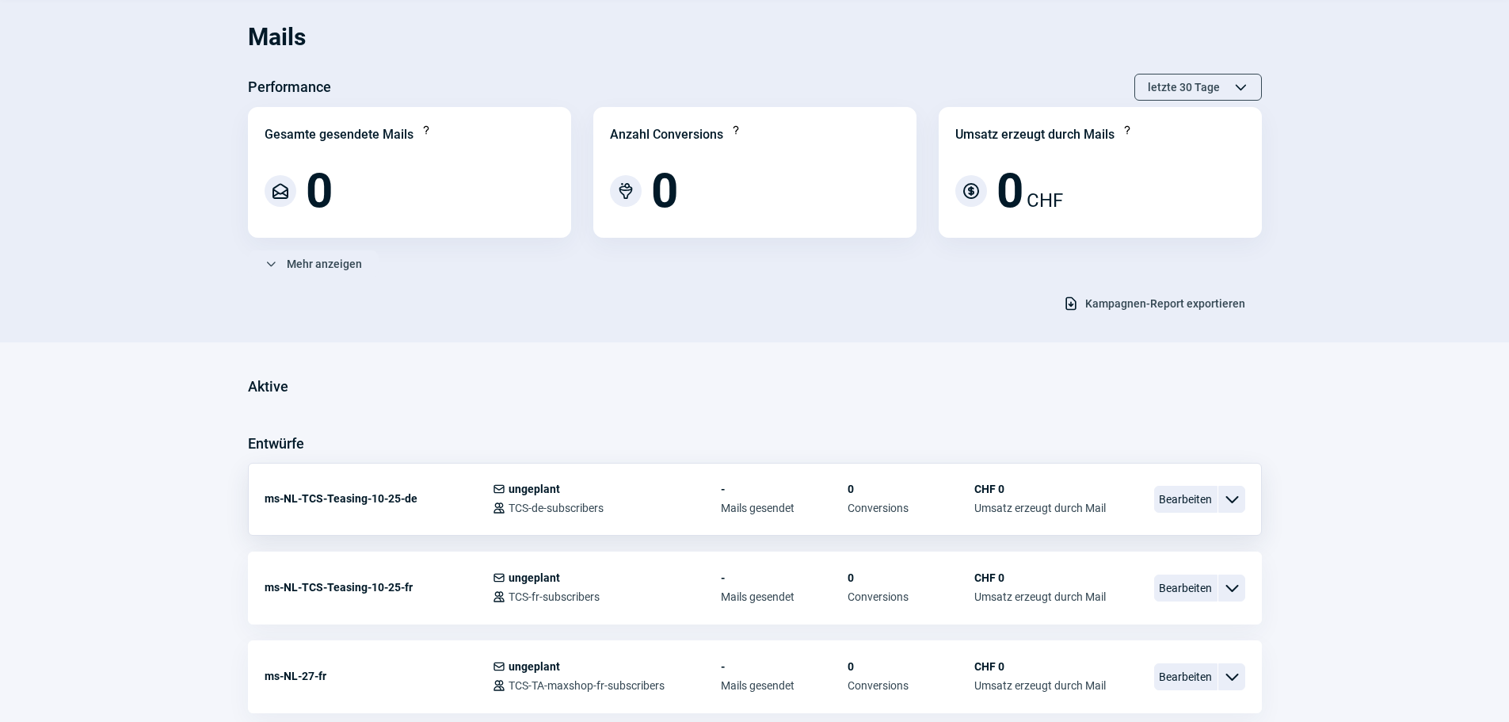
scroll to position [158, 0]
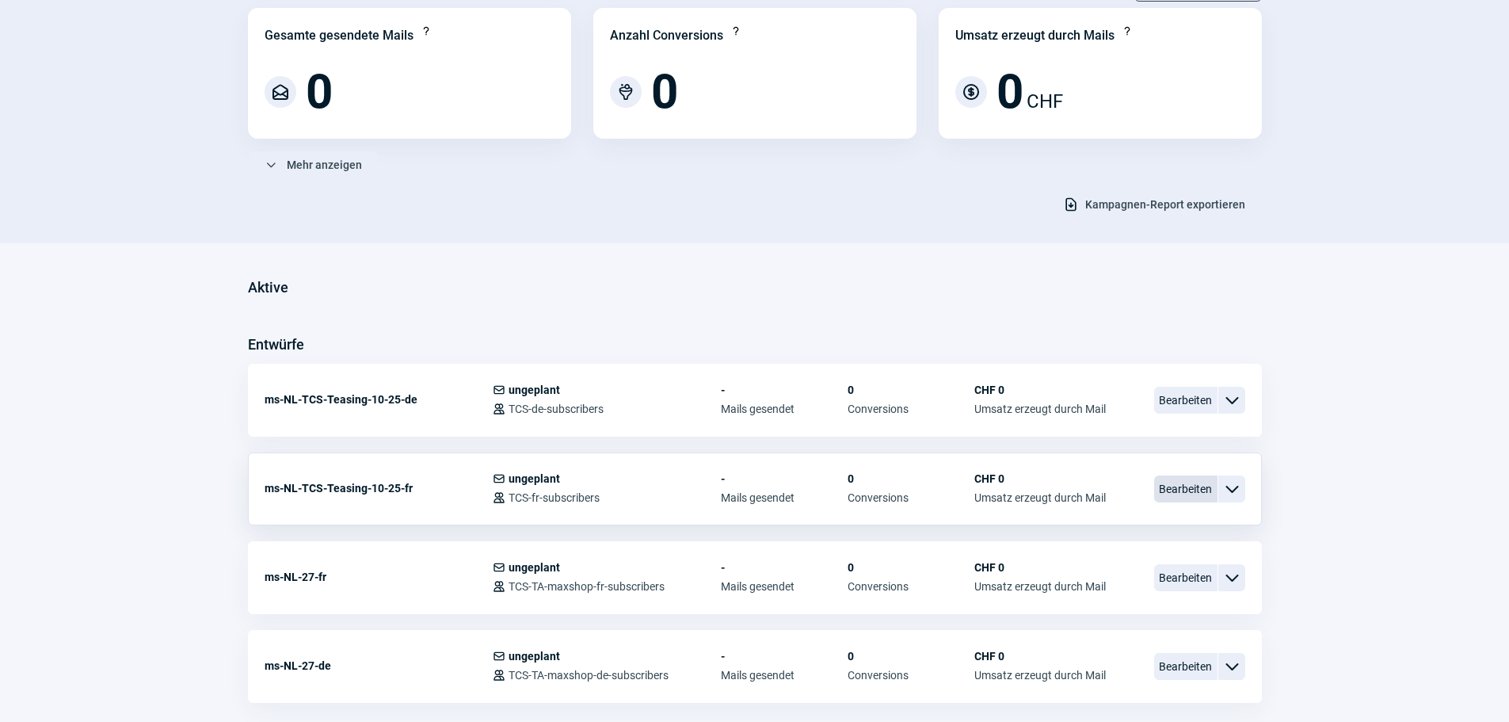
click at [1181, 494] on span "Bearbeiten" at bounding box center [1185, 488] width 63 height 27
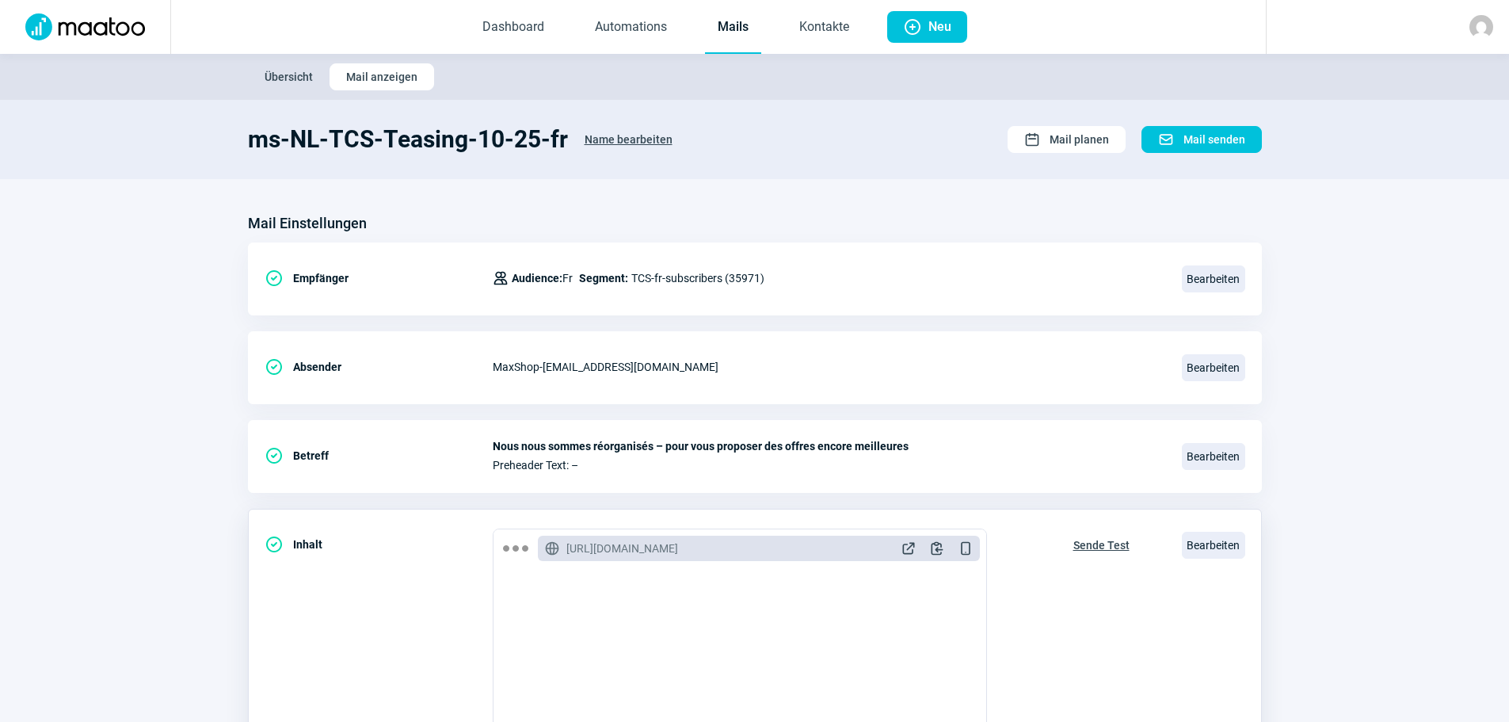
click at [1092, 547] on span "Sende Test" at bounding box center [1102, 544] width 56 height 25
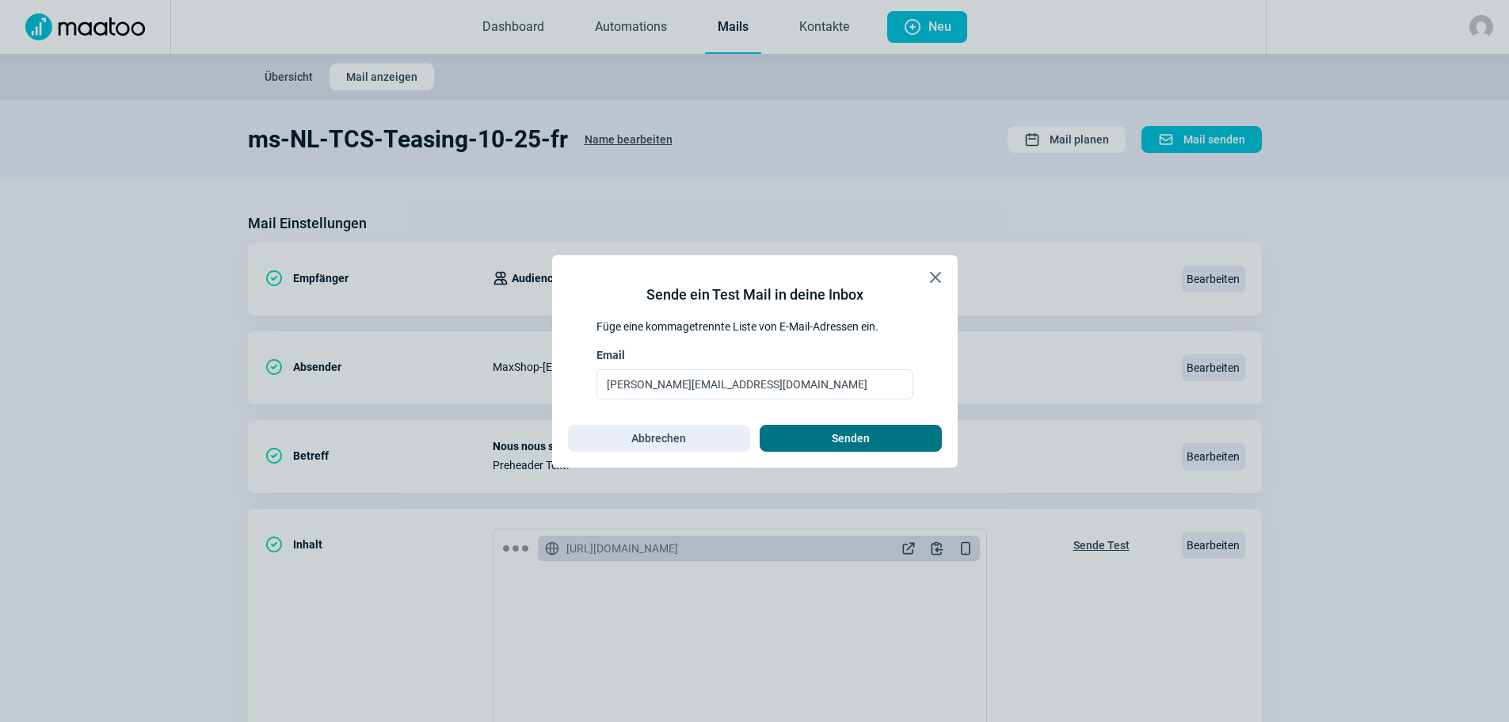
click at [817, 438] on span "Senden" at bounding box center [850, 437] width 149 height 25
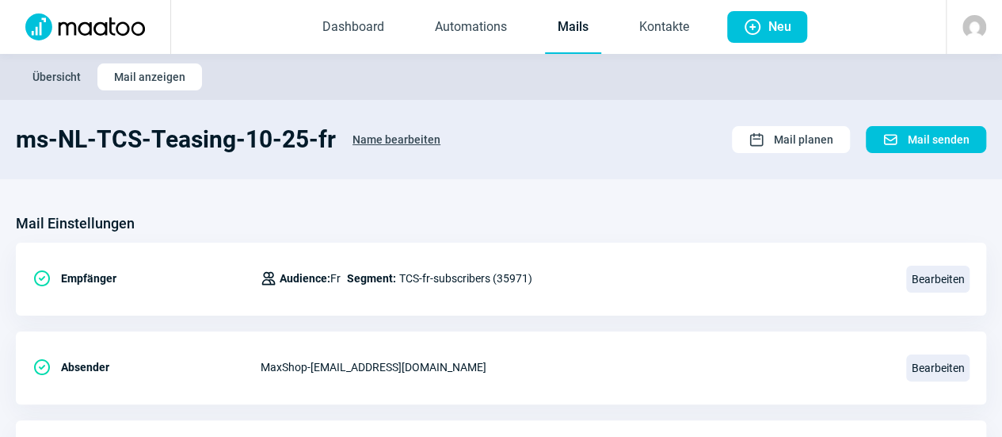
click at [57, 72] on span "Übersicht" at bounding box center [56, 76] width 48 height 25
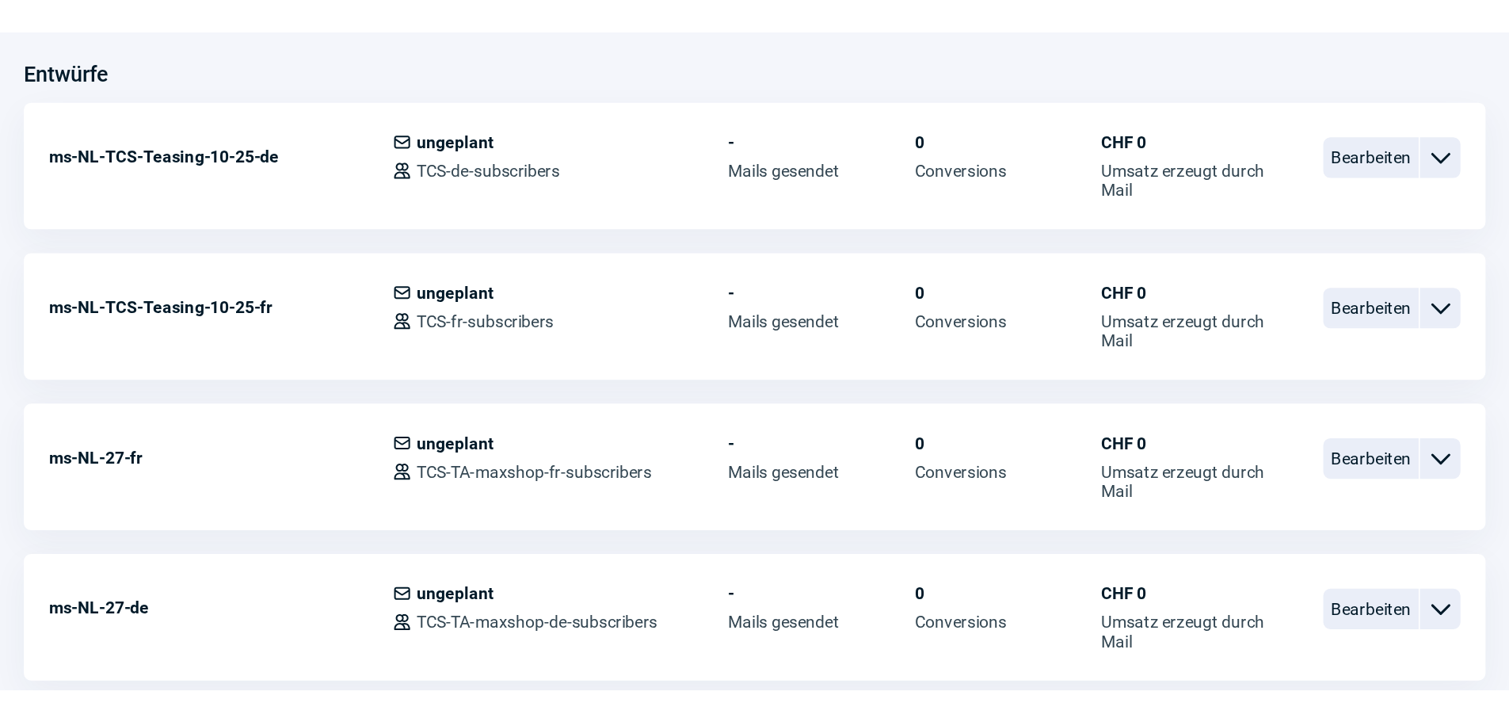
scroll to position [279, 0]
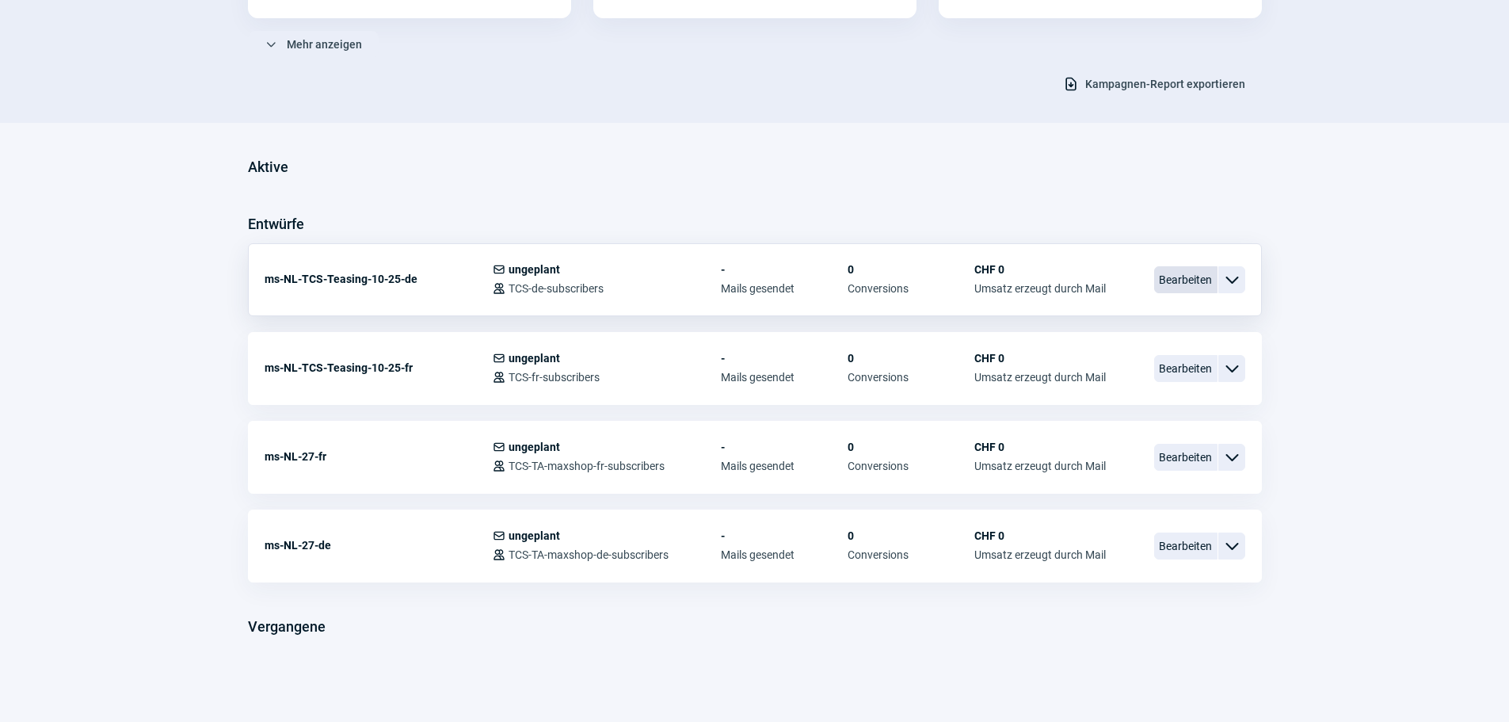
click at [1181, 282] on span "Bearbeiten" at bounding box center [1185, 279] width 63 height 27
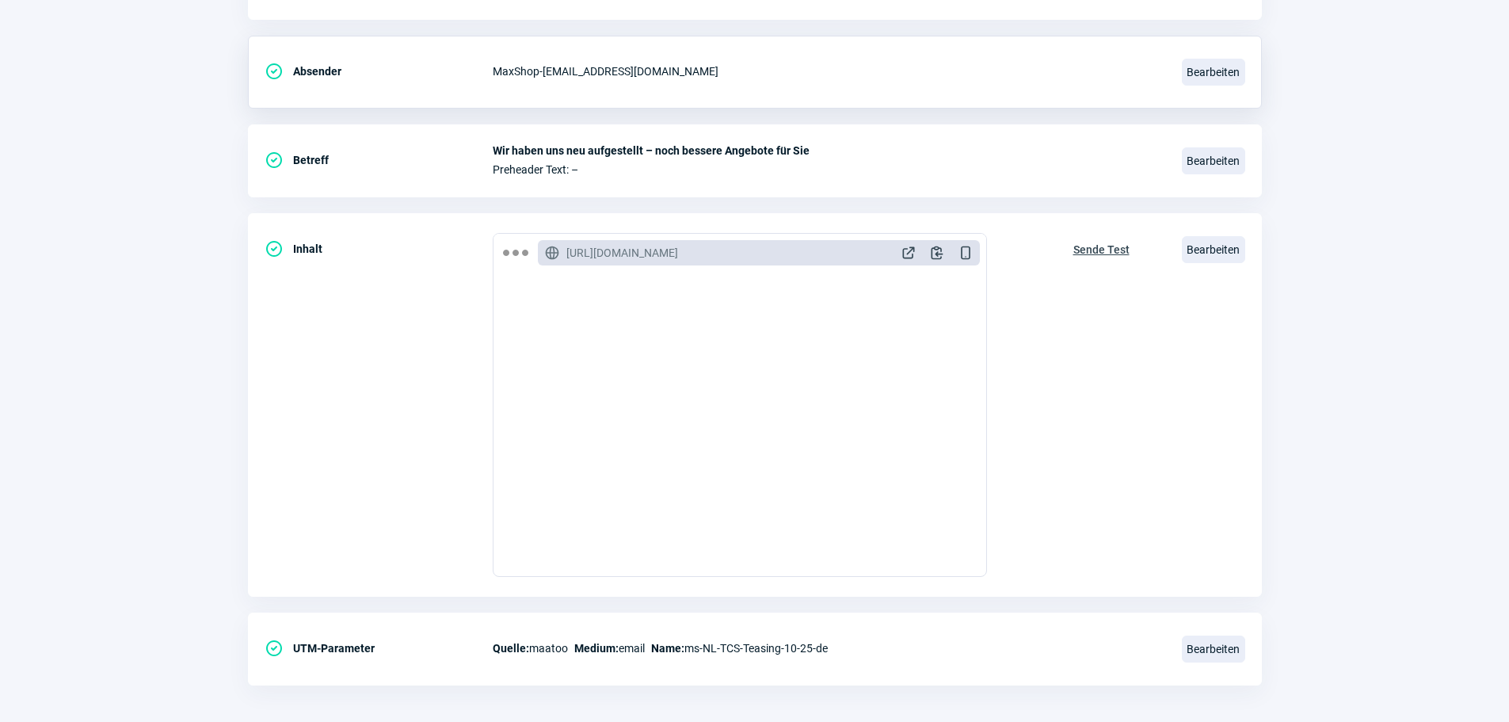
scroll to position [307, 0]
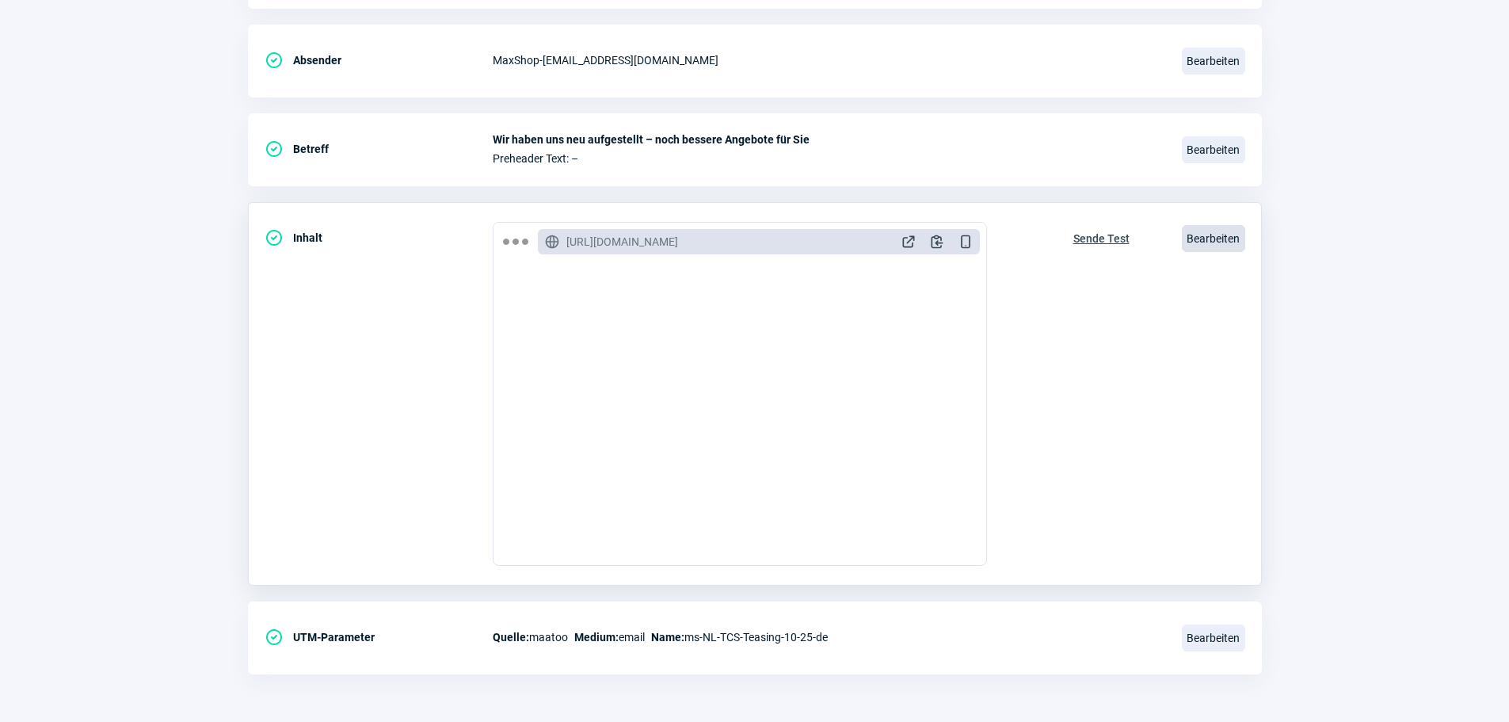
click at [1208, 232] on span "Bearbeiten" at bounding box center [1213, 238] width 63 height 27
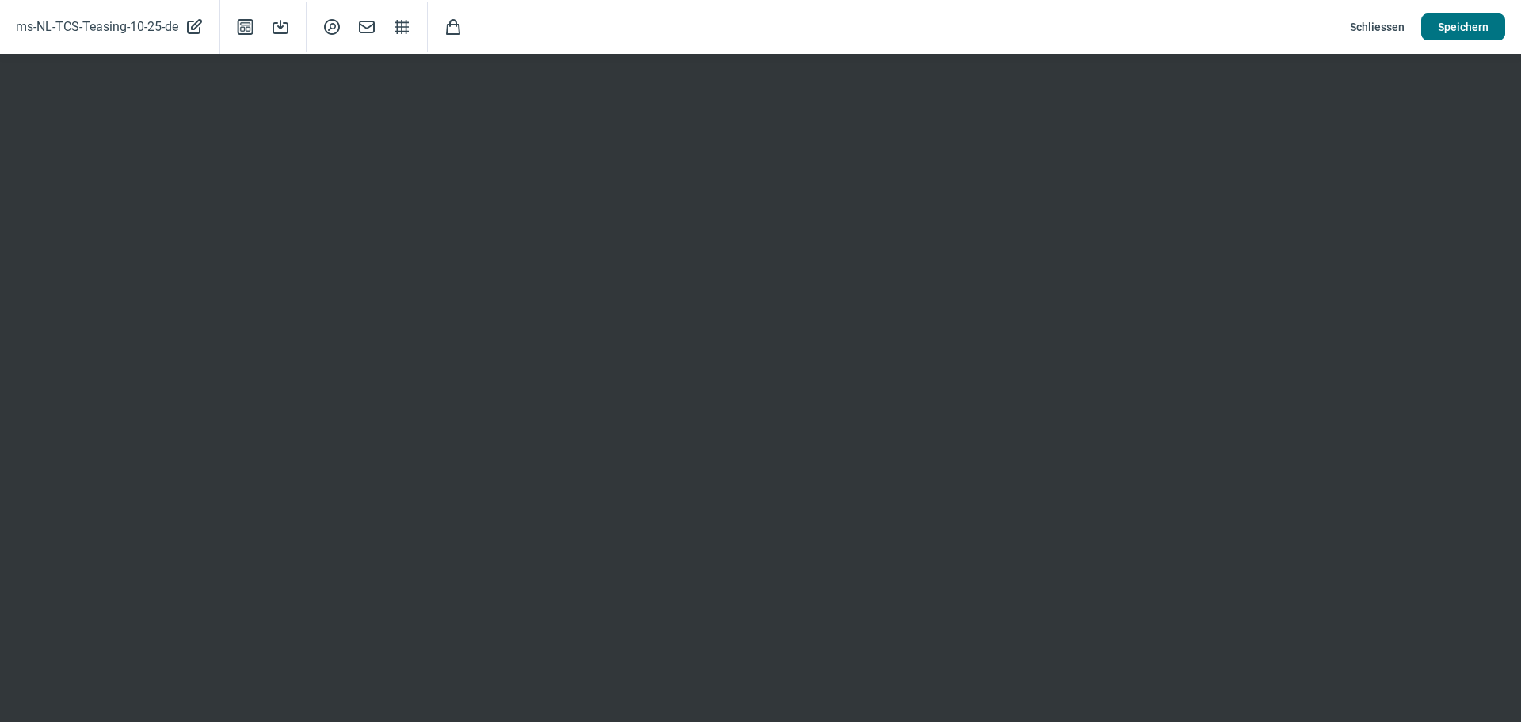
click at [1471, 25] on span "Speichern" at bounding box center [1463, 26] width 51 height 25
click at [367, 26] on span "Mail icon" at bounding box center [366, 26] width 19 height 19
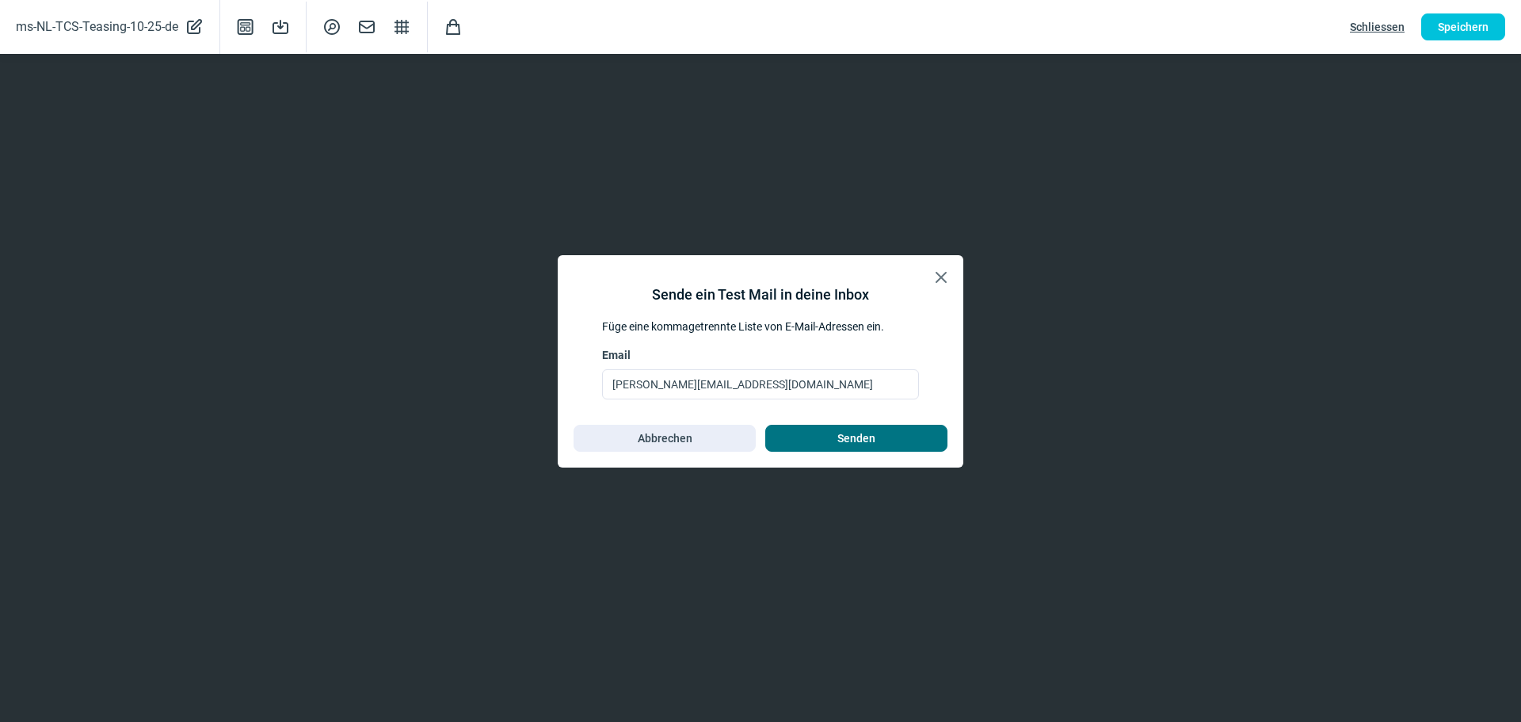
click at [849, 441] on span "Senden" at bounding box center [856, 437] width 38 height 25
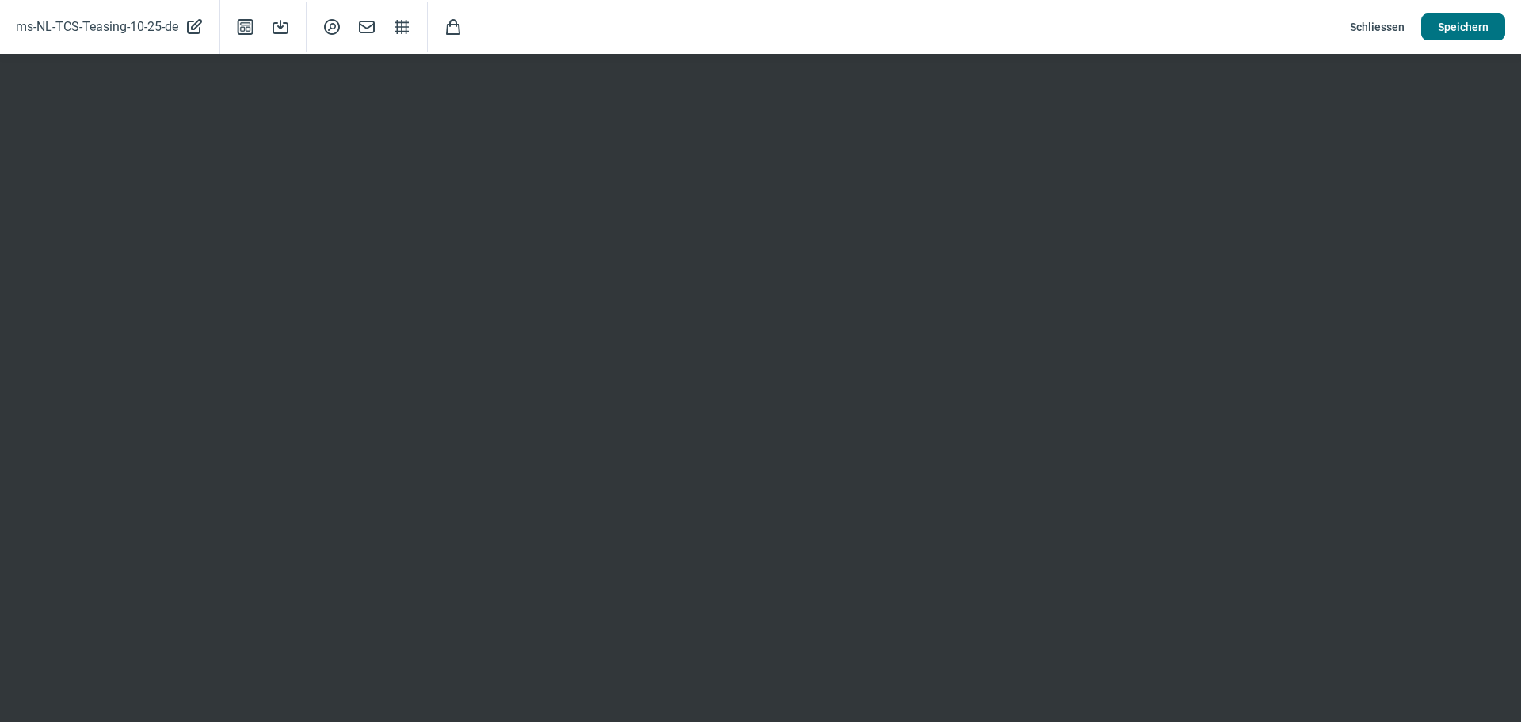
click at [1475, 26] on span "Speichern" at bounding box center [1463, 26] width 51 height 25
click at [1375, 24] on span "Schliessen" at bounding box center [1377, 26] width 55 height 25
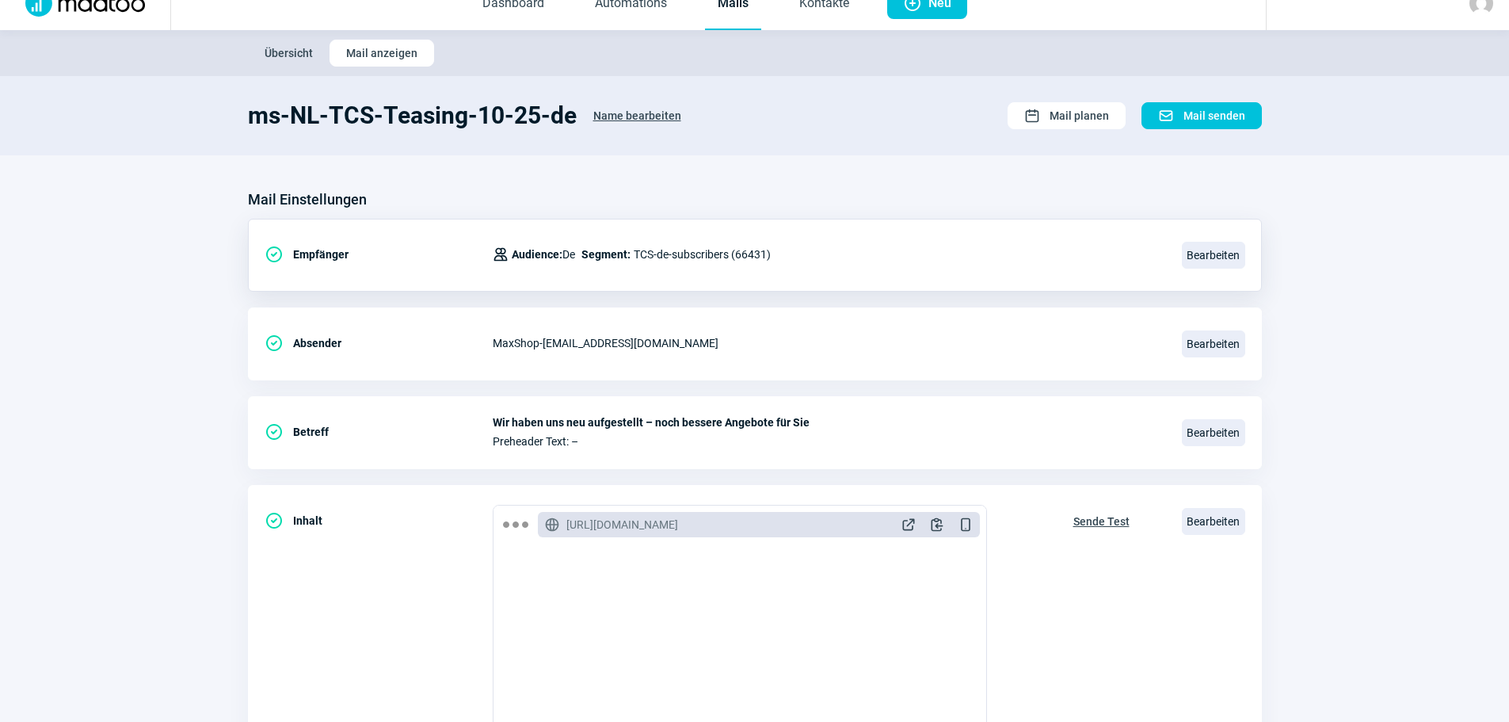
scroll to position [0, 0]
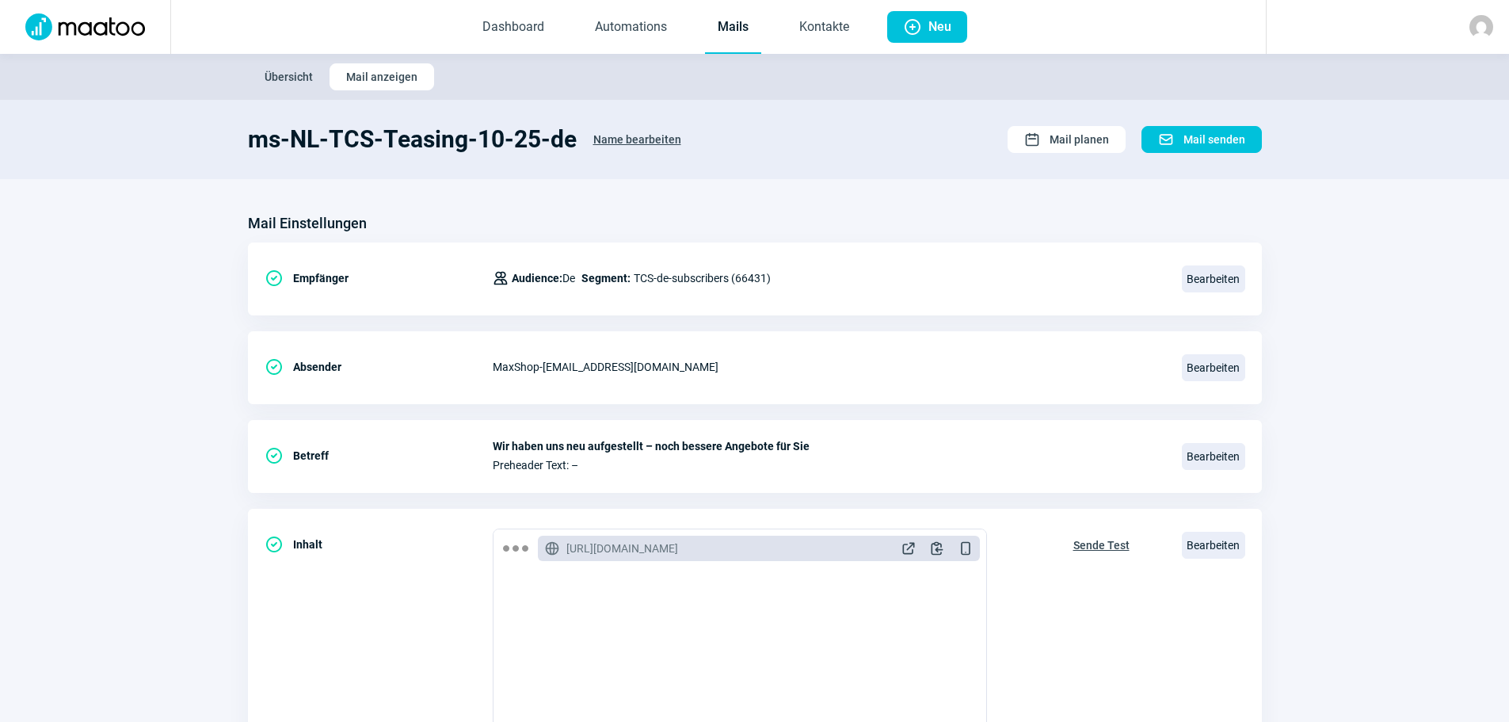
click at [282, 75] on span "Übersicht" at bounding box center [289, 76] width 48 height 25
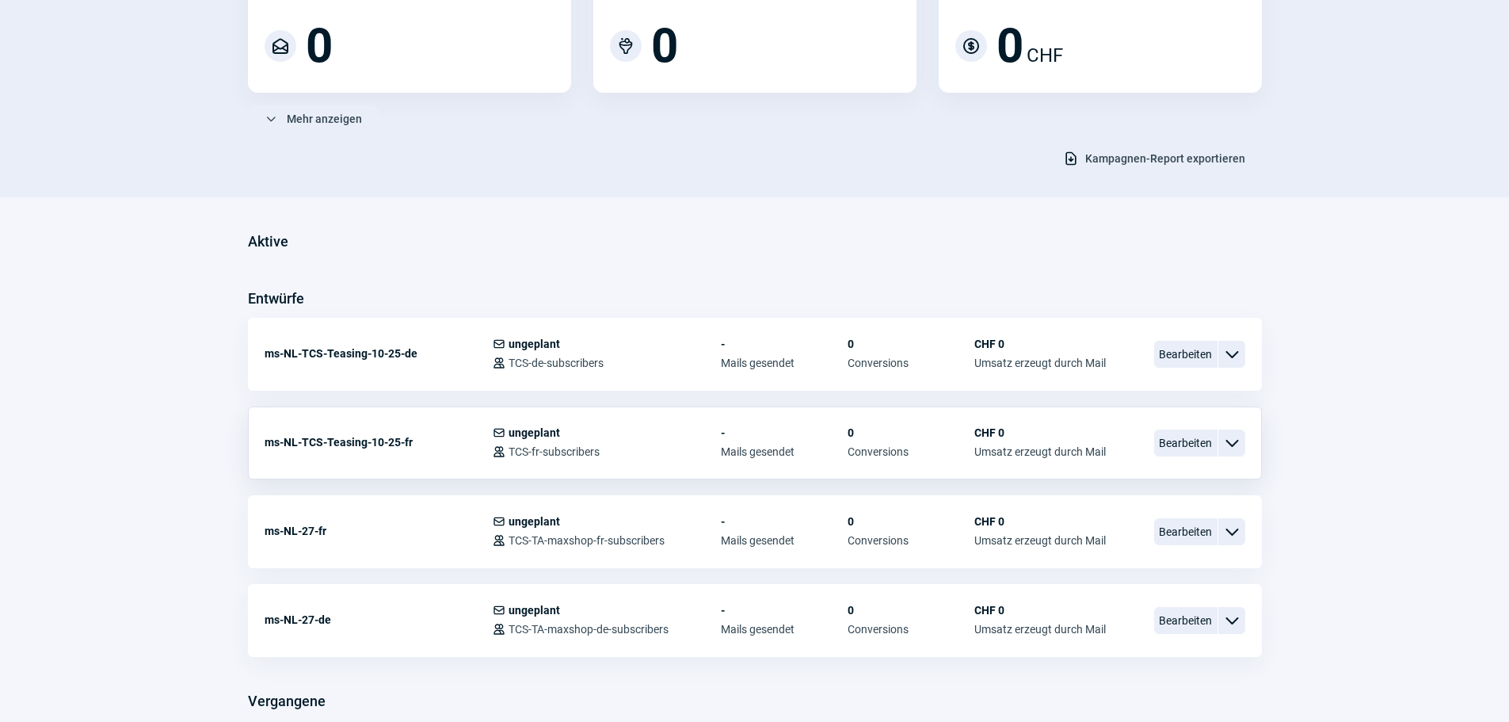
scroll to position [238, 0]
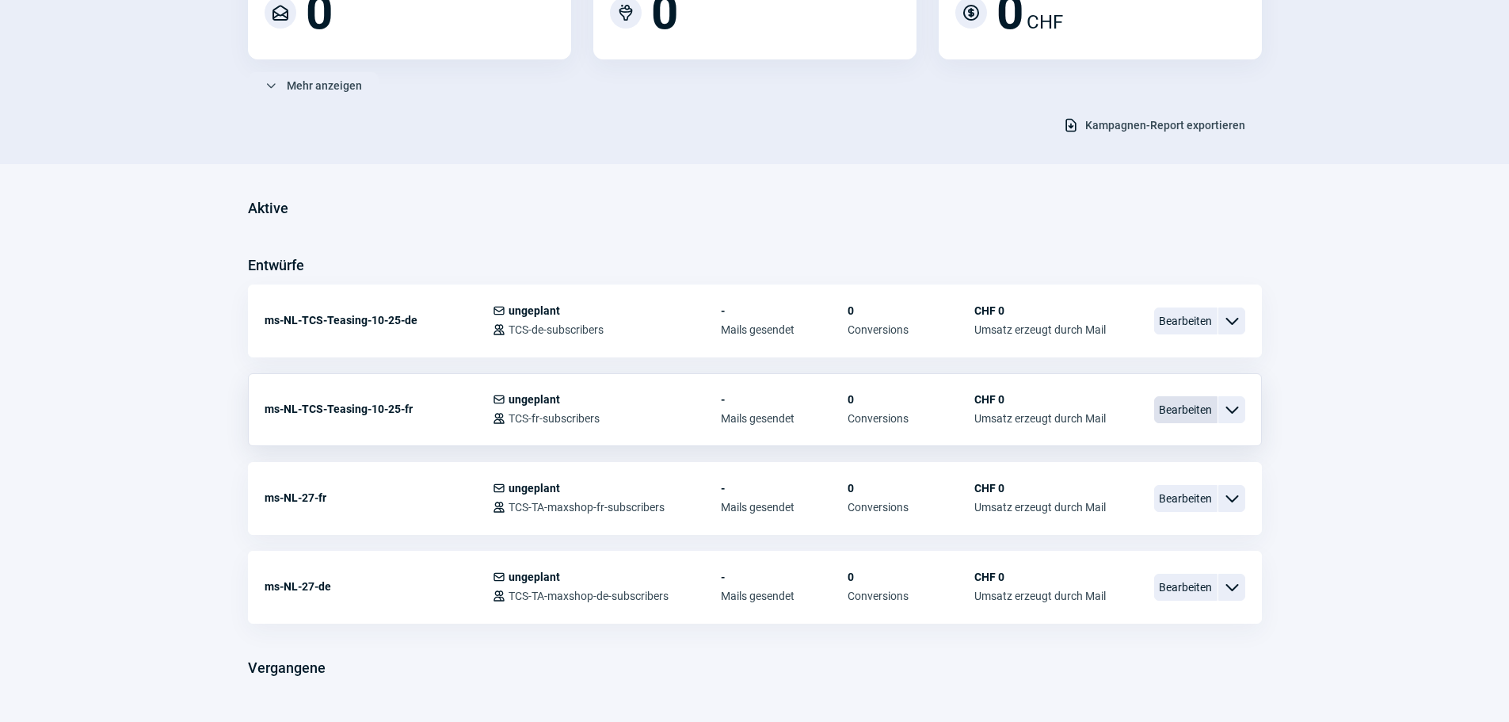
click at [1170, 407] on span "Bearbeiten" at bounding box center [1185, 409] width 63 height 27
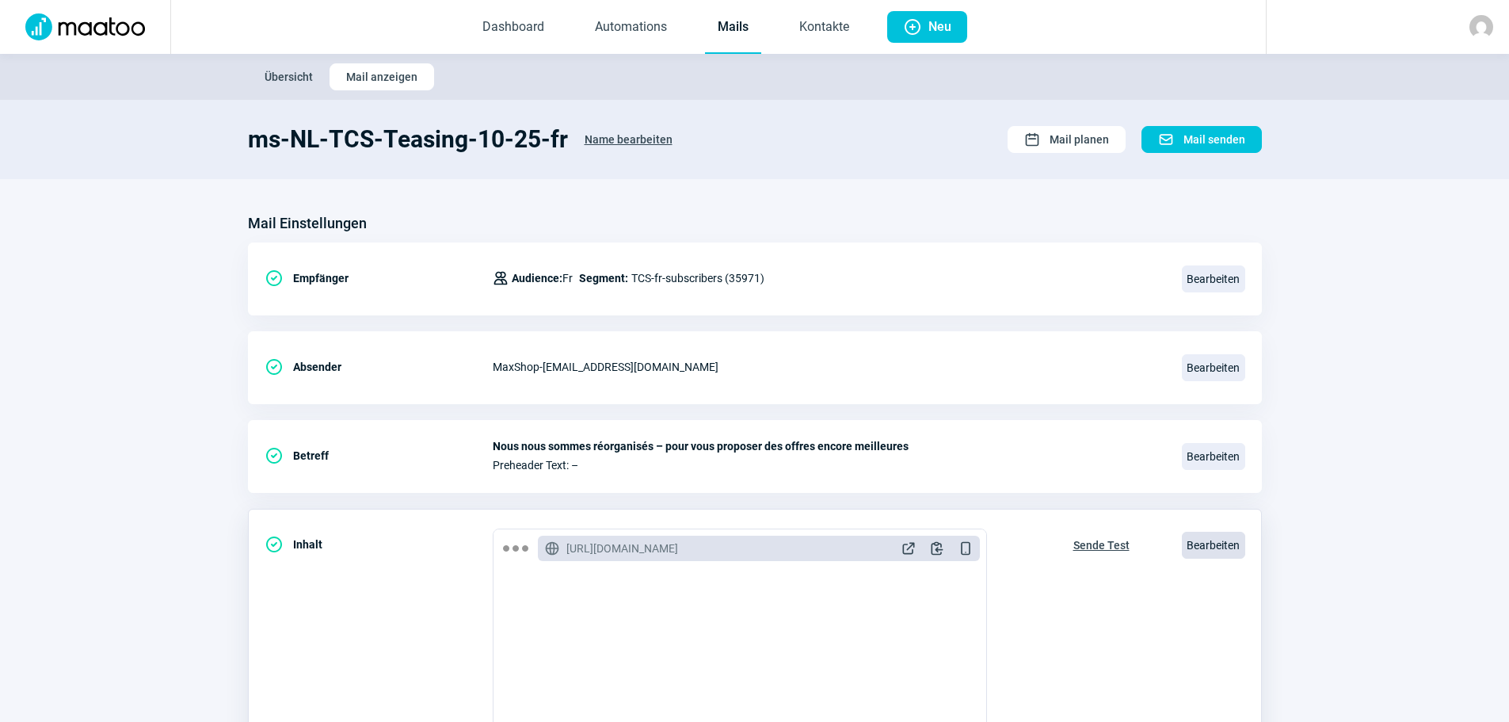
click at [1216, 549] on span "Bearbeiten" at bounding box center [1213, 545] width 63 height 27
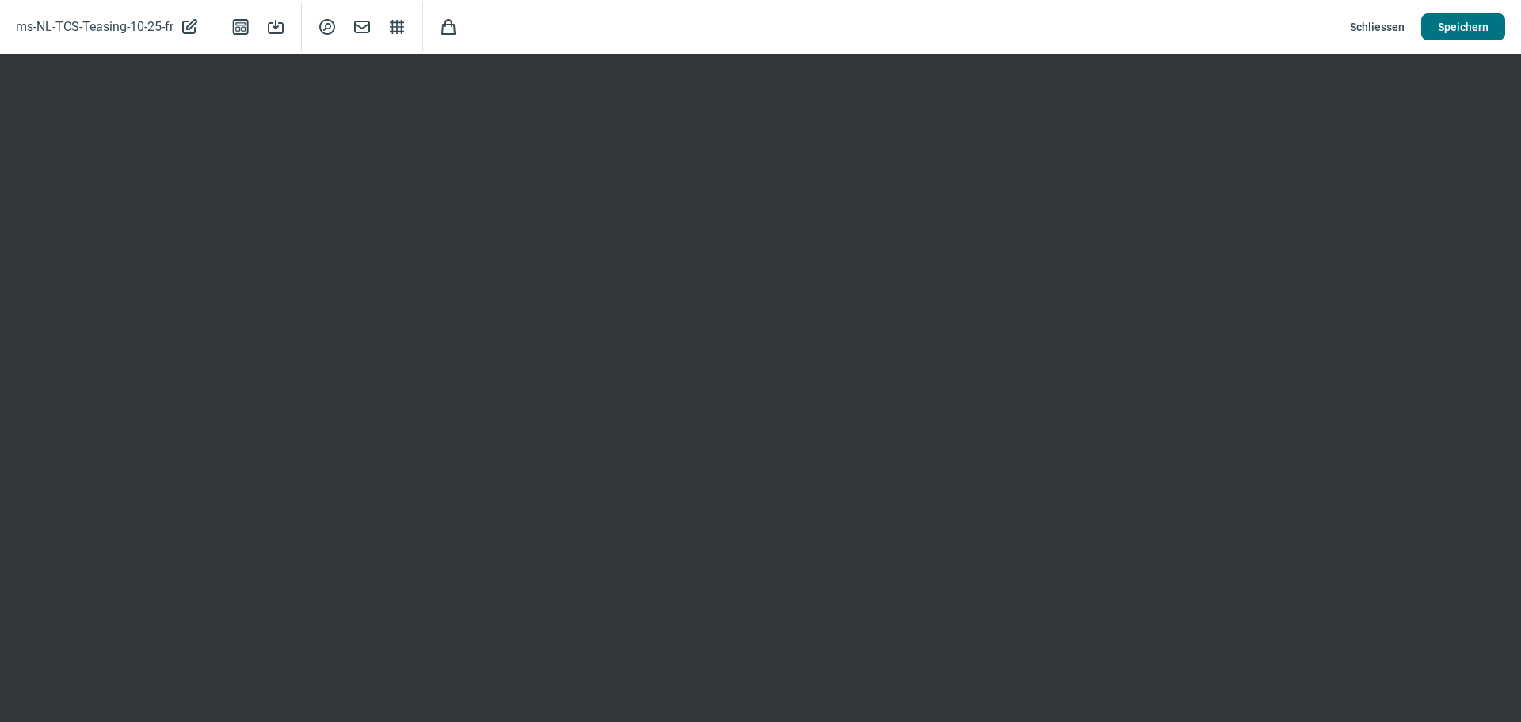
click at [1459, 26] on span "Speichern" at bounding box center [1463, 26] width 51 height 25
click at [360, 25] on span "Mail icon" at bounding box center [362, 26] width 19 height 19
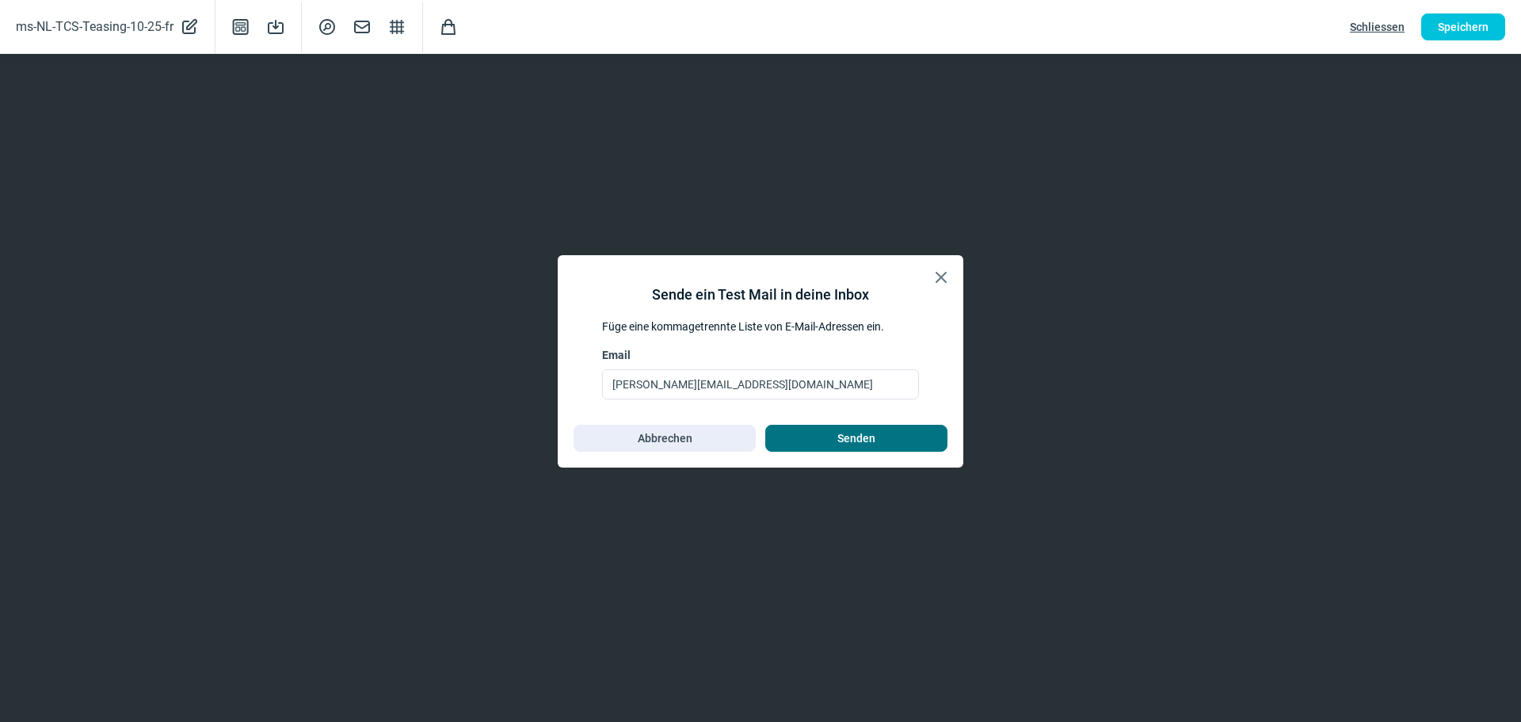
click at [838, 441] on span "Senden" at bounding box center [856, 437] width 38 height 25
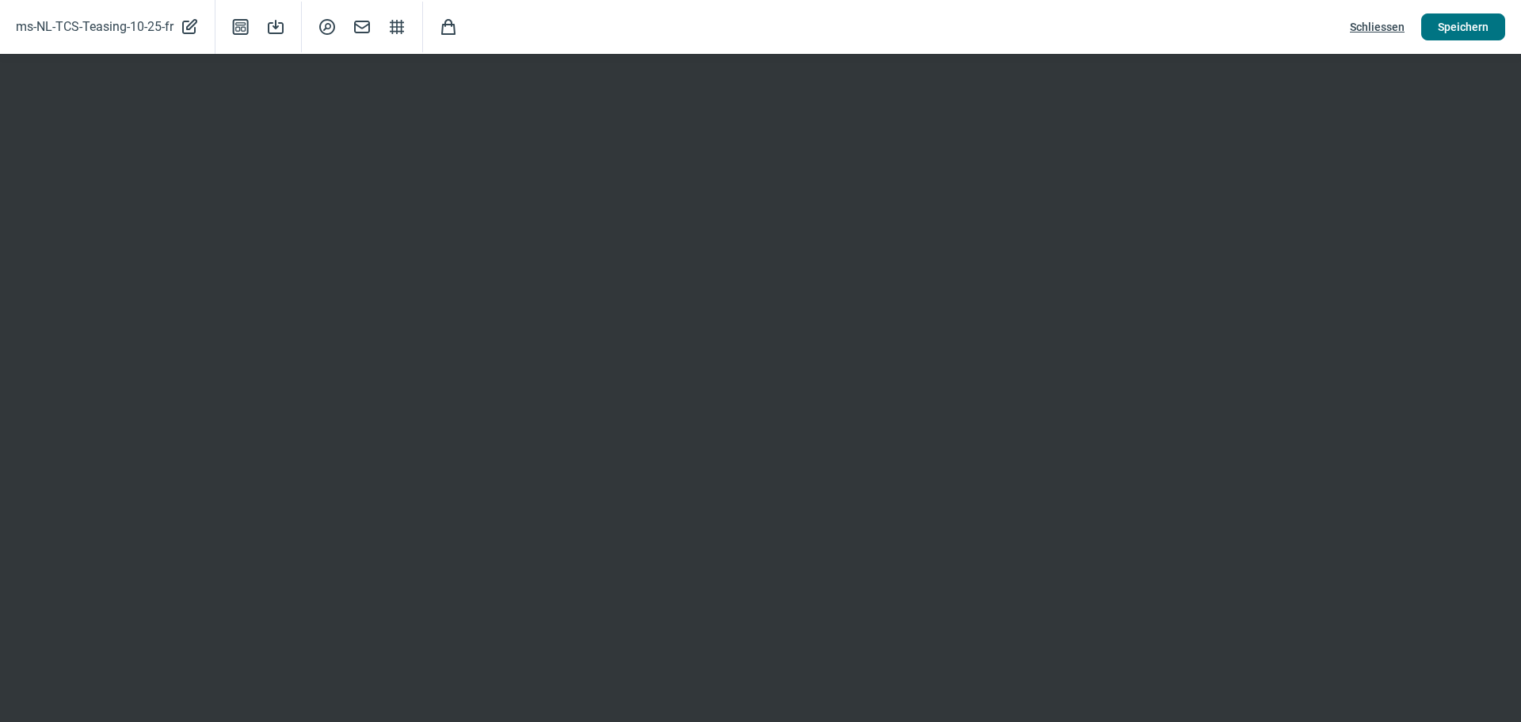
click at [1454, 27] on span "Speichern" at bounding box center [1463, 26] width 51 height 25
click at [1381, 26] on span "Schliessen" at bounding box center [1377, 26] width 55 height 25
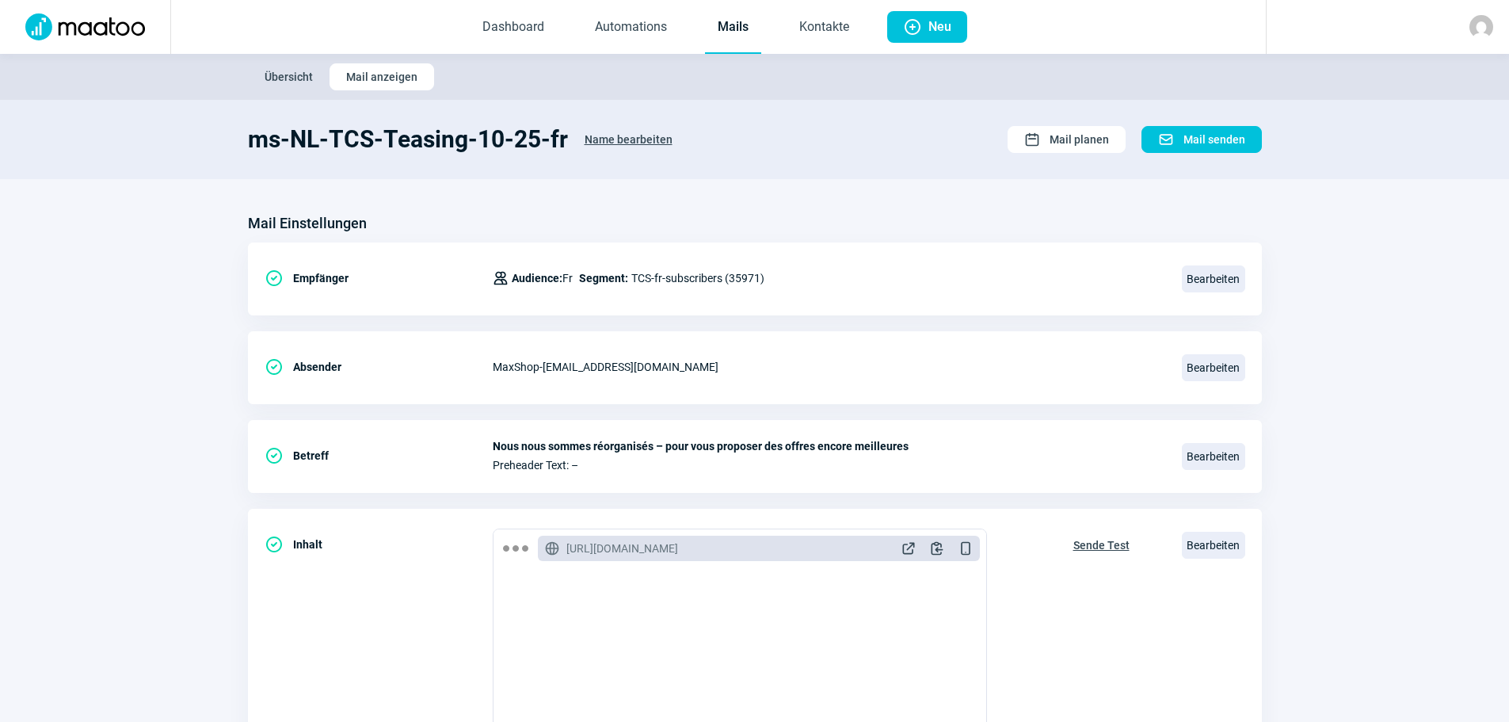
click at [291, 75] on span "Übersicht" at bounding box center [289, 76] width 48 height 25
